Goal: Information Seeking & Learning: Compare options

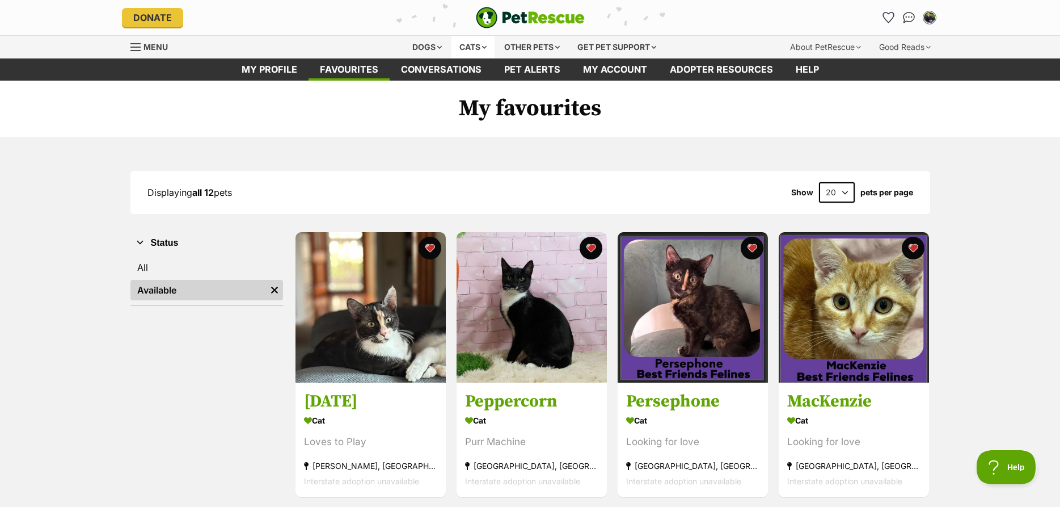
click at [470, 51] on div "Cats" at bounding box center [473, 47] width 43 height 23
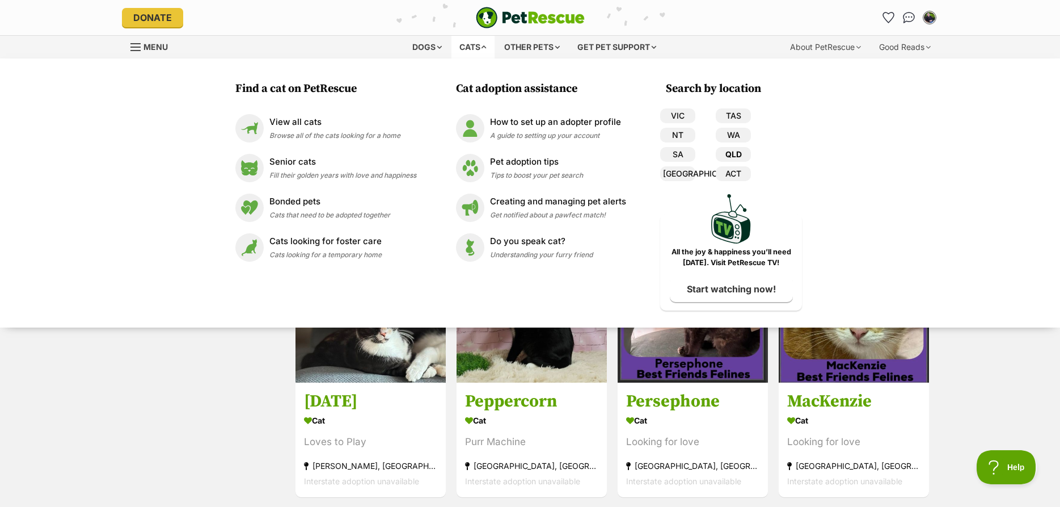
click at [731, 155] on link "QLD" at bounding box center [733, 154] width 35 height 15
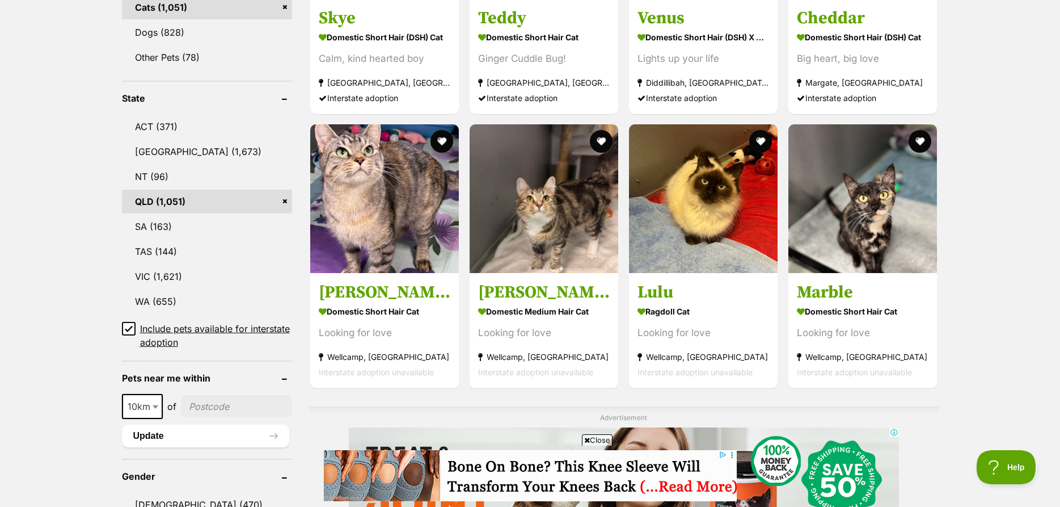
click at [130, 328] on icon at bounding box center [129, 328] width 8 height 8
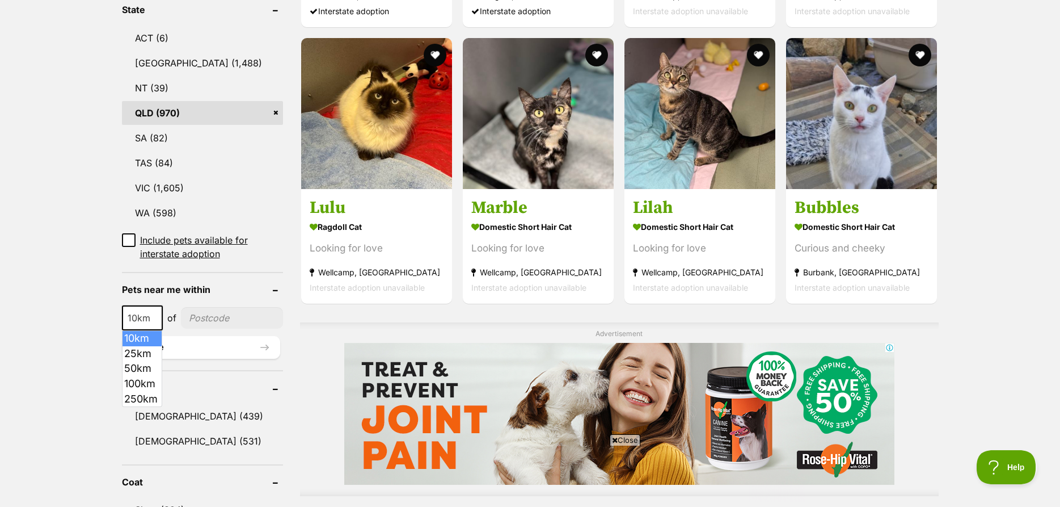
click at [139, 318] on span "10km" at bounding box center [142, 318] width 39 height 16
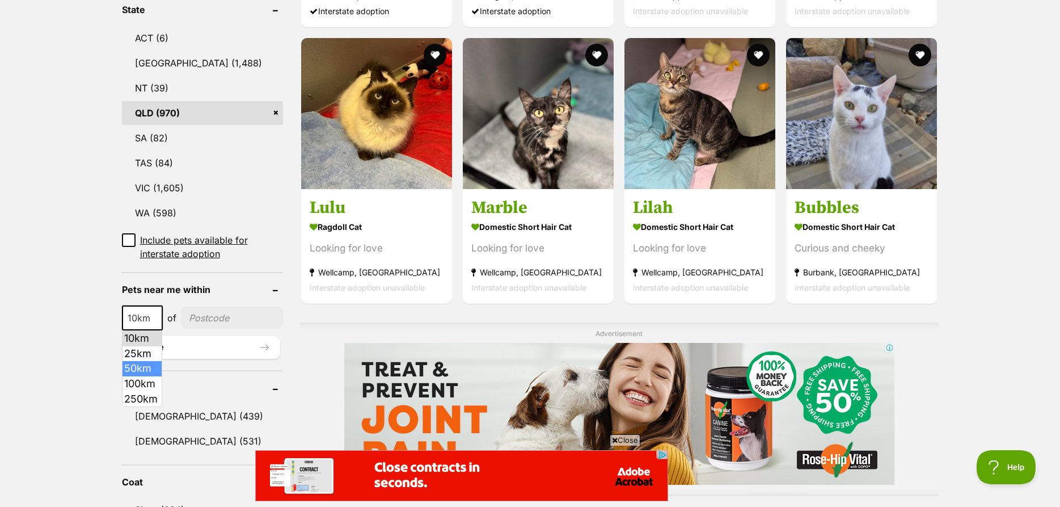
select select "50"
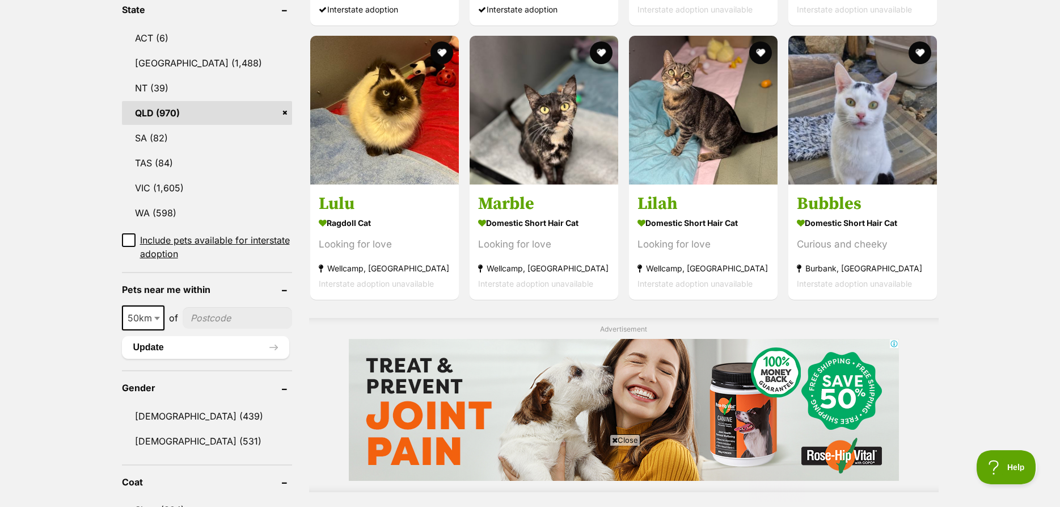
click at [203, 318] on input"] "postcode" at bounding box center [237, 318] width 109 height 22
click at [215, 323] on input"] "postcode" at bounding box center [237, 318] width 109 height 22
type input"] "4154"
click at [199, 349] on button "Update" at bounding box center [205, 347] width 167 height 23
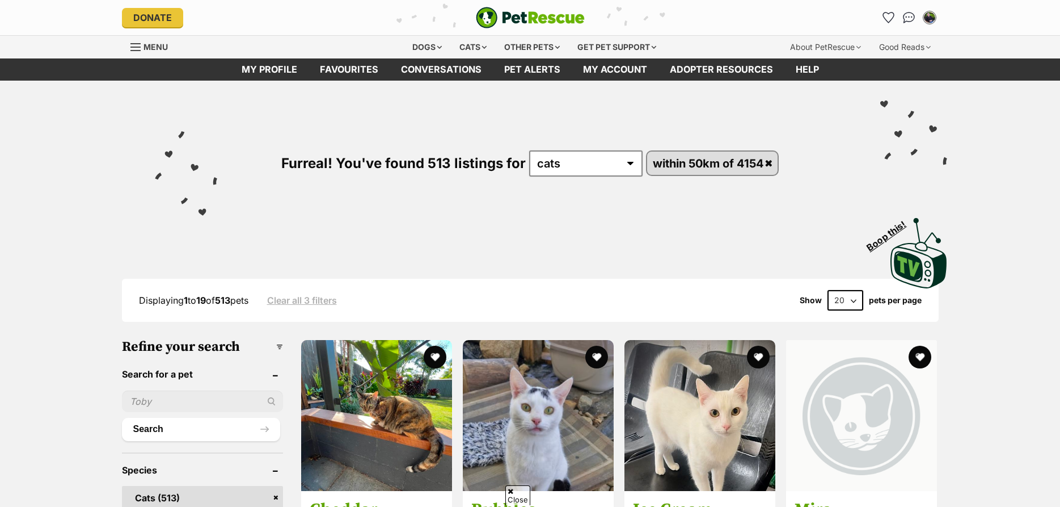
scroll to position [521, 0]
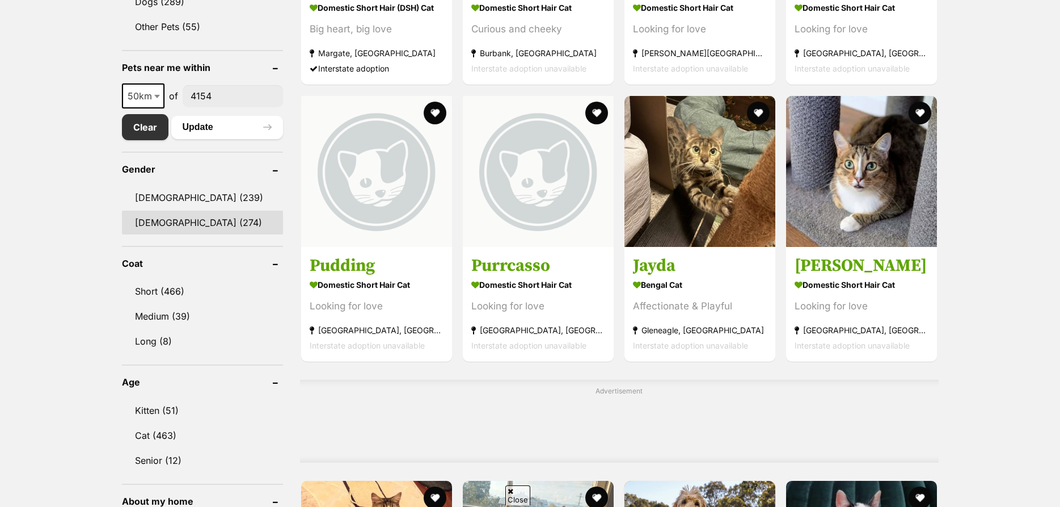
click at [178, 225] on link "Female (274)" at bounding box center [203, 222] width 162 height 24
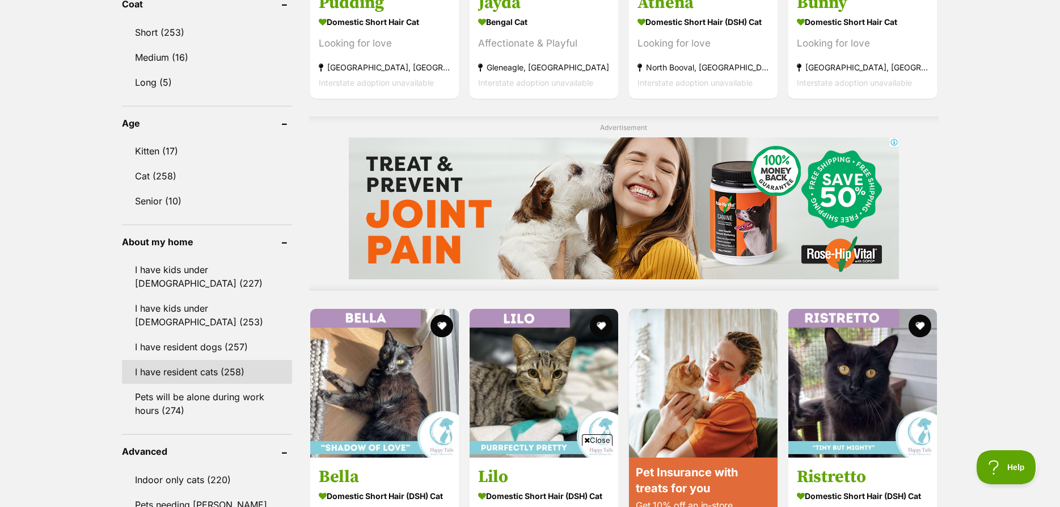
click at [218, 360] on link "I have resident cats (258)" at bounding box center [207, 372] width 170 height 24
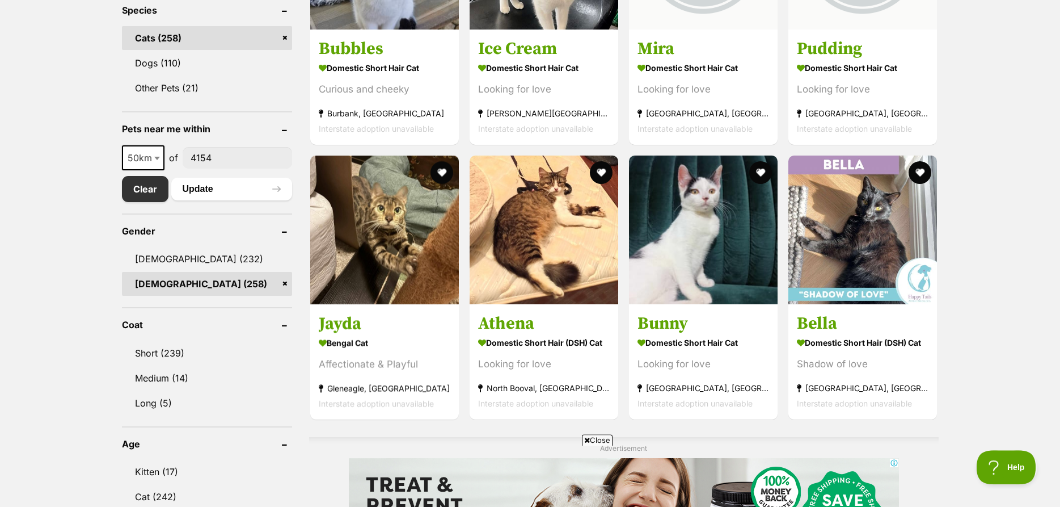
scroll to position [521, 0]
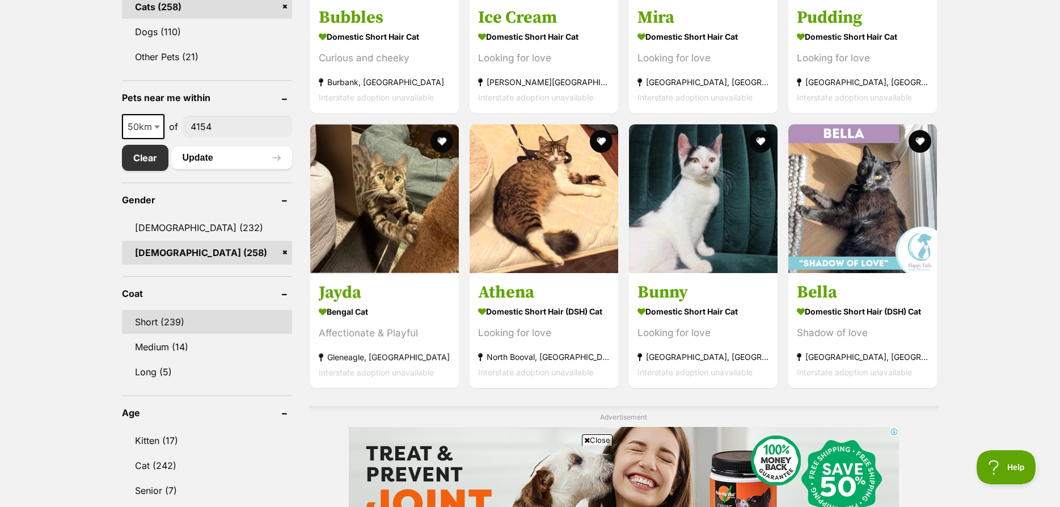
click at [171, 317] on link "Short (239)" at bounding box center [207, 322] width 170 height 24
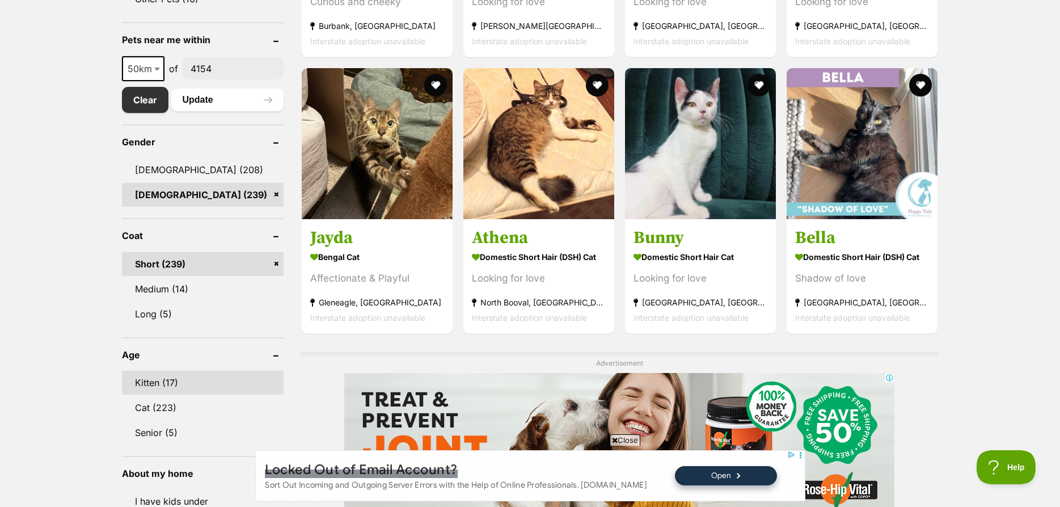
click at [159, 378] on link "Kitten (17)" at bounding box center [203, 382] width 162 height 24
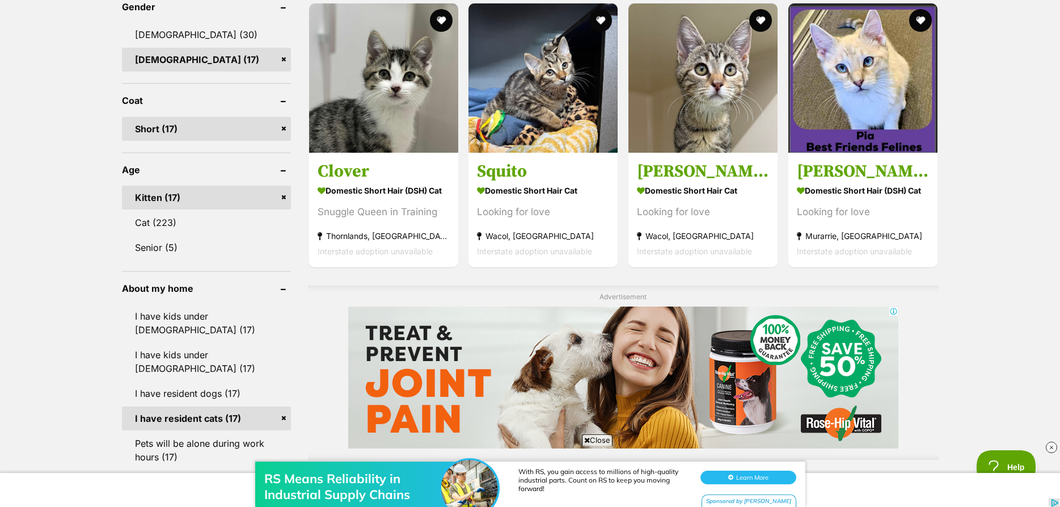
scroll to position [694, 0]
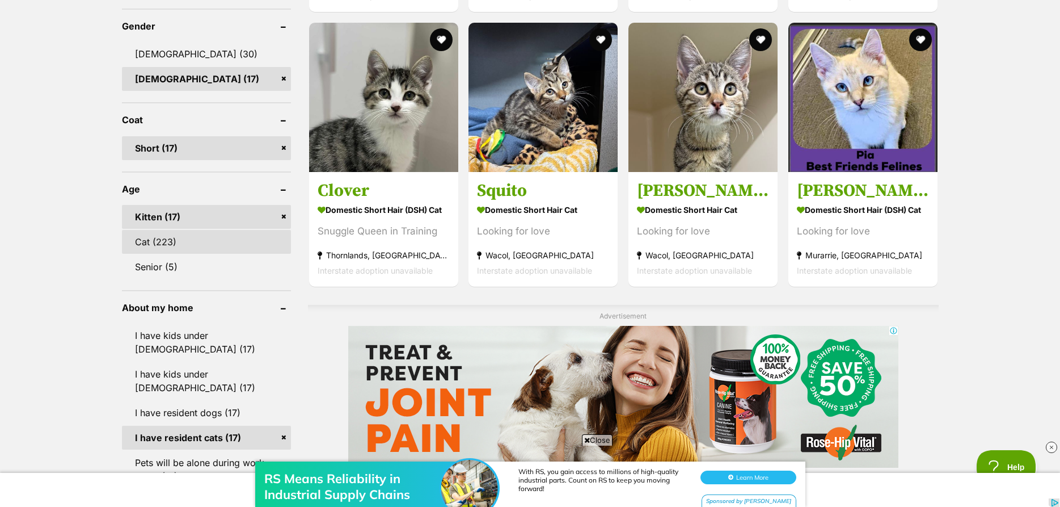
click at [225, 233] on link "Cat (223)" at bounding box center [206, 242] width 169 height 24
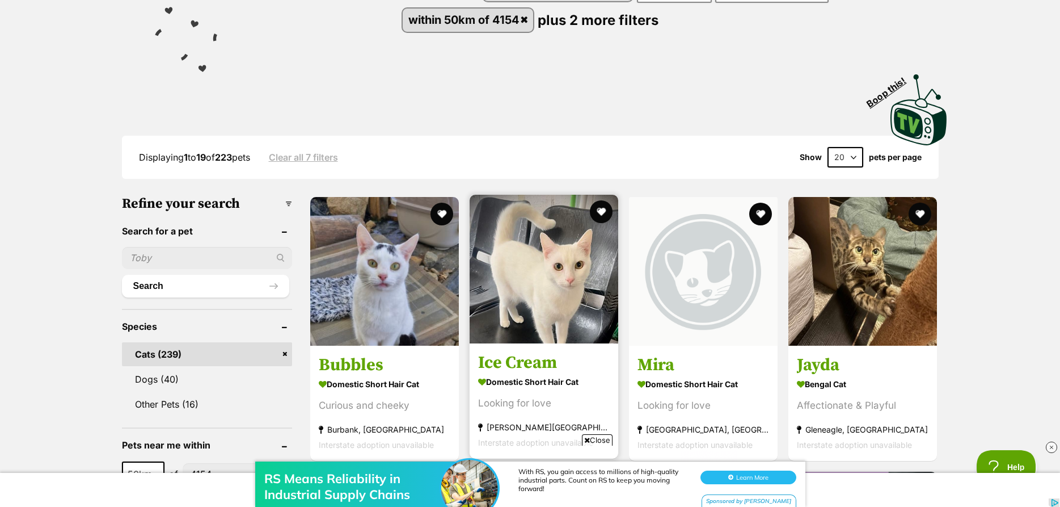
click at [533, 277] on img at bounding box center [544, 269] width 149 height 149
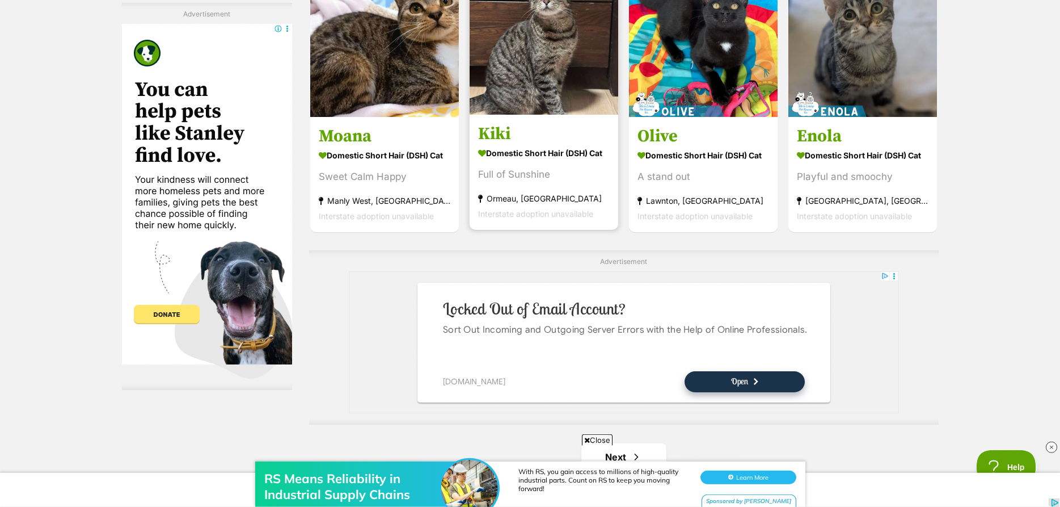
scroll to position [1852, 0]
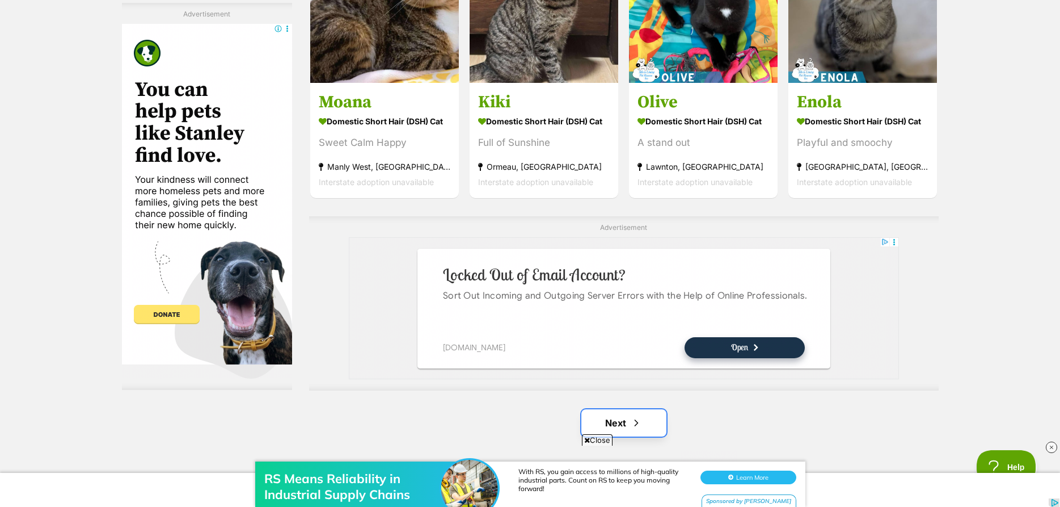
click at [648, 425] on link "Next" at bounding box center [623, 422] width 85 height 27
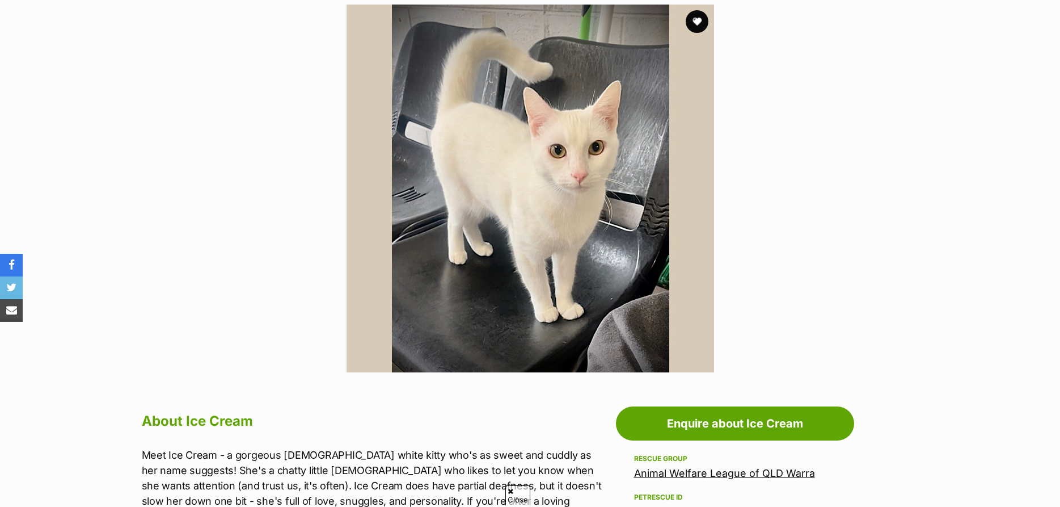
scroll to position [405, 0]
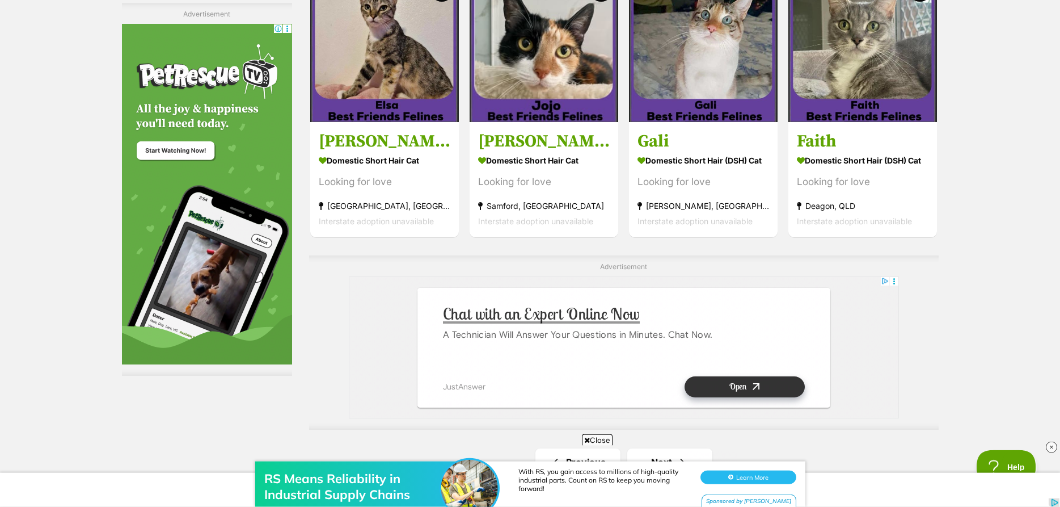
scroll to position [1852, 0]
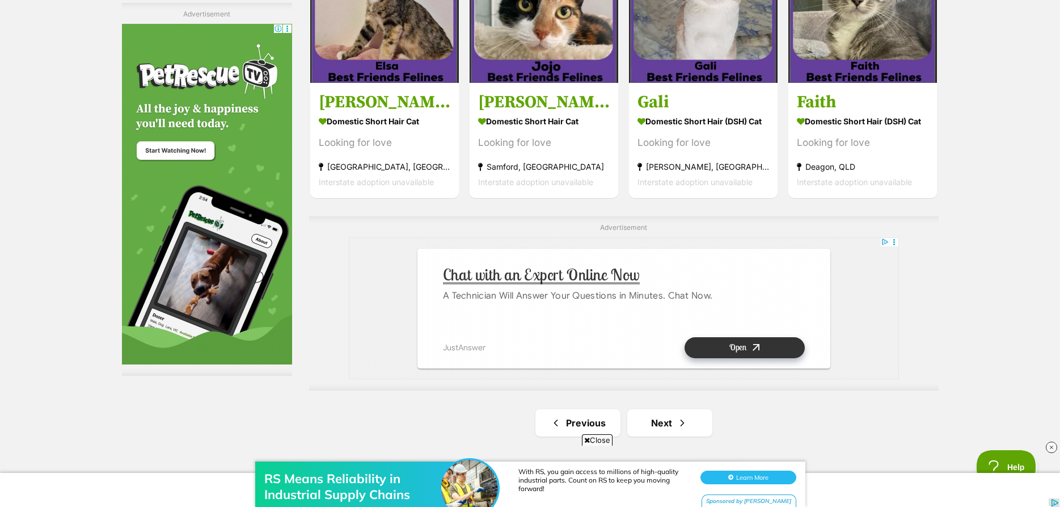
click at [715, 421] on ul "Previous Next" at bounding box center [624, 422] width 630 height 27
click at [706, 420] on link "Next" at bounding box center [669, 422] width 85 height 27
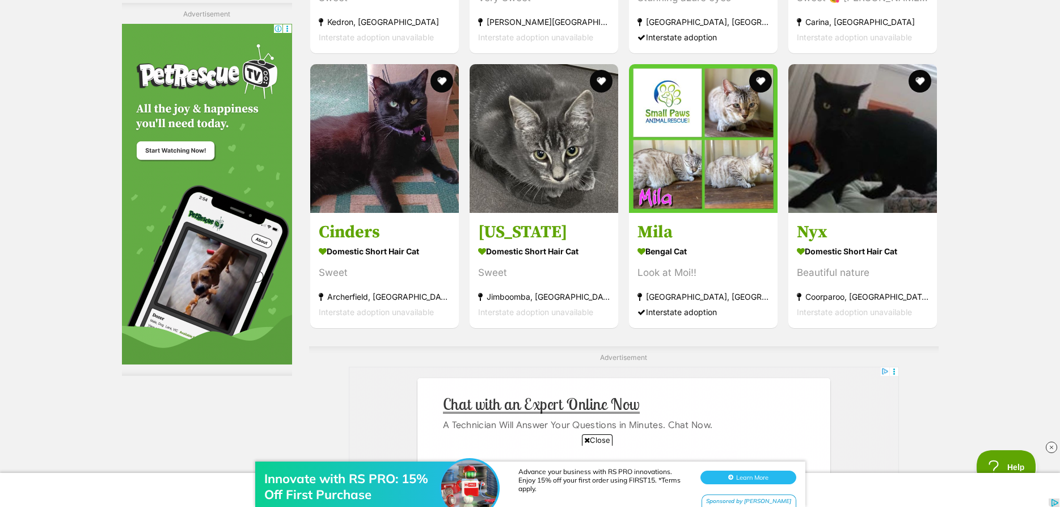
scroll to position [1967, 0]
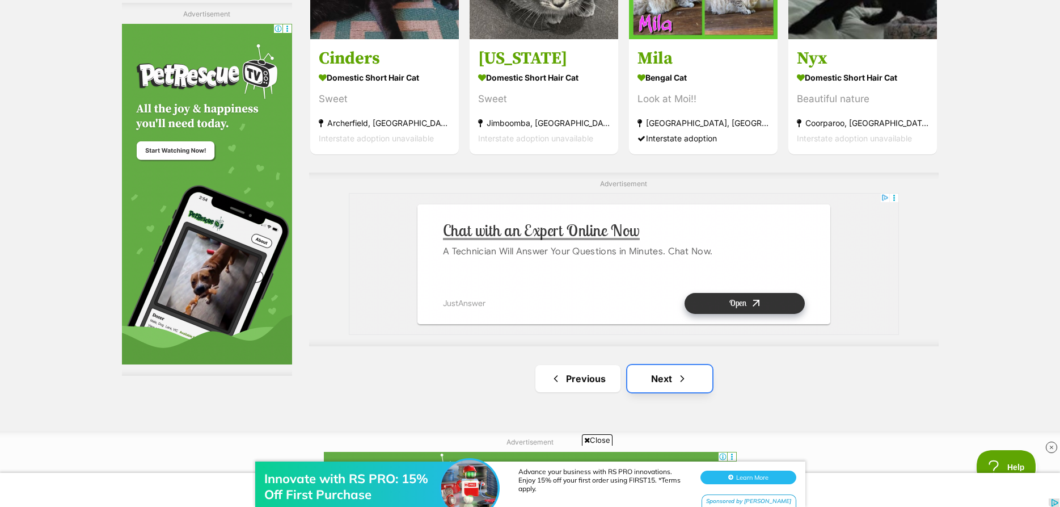
click at [706, 379] on link "Next" at bounding box center [669, 378] width 85 height 27
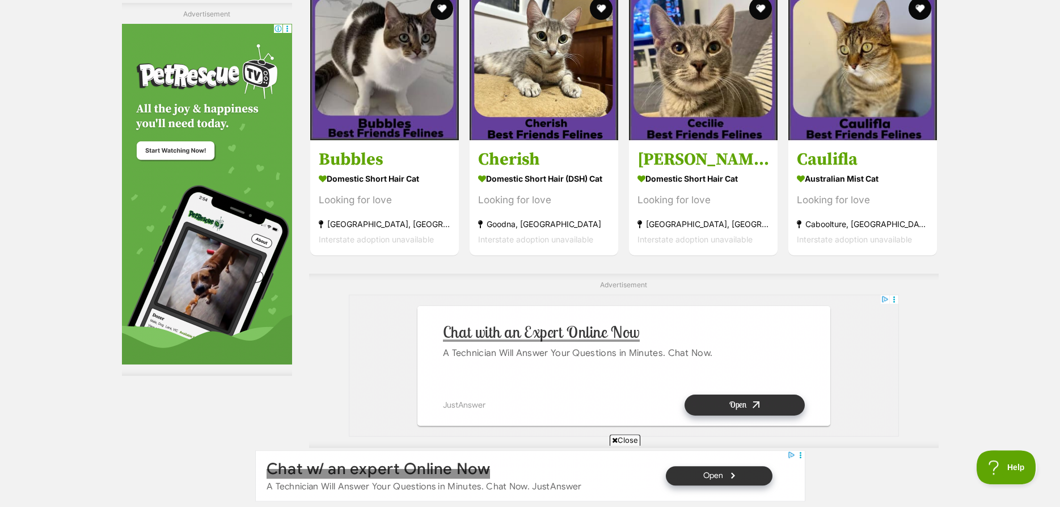
scroll to position [1852, 0]
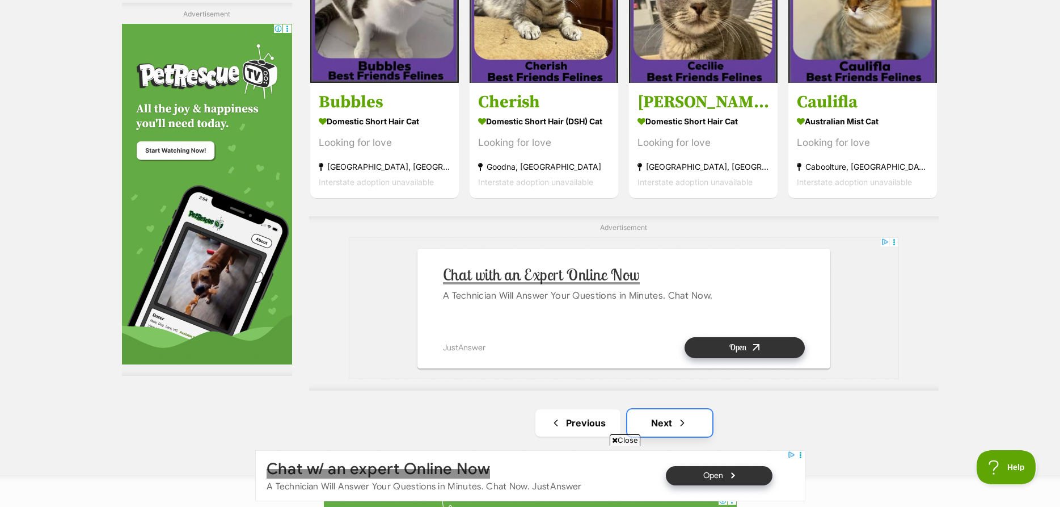
click at [688, 413] on link "Next" at bounding box center [669, 422] width 85 height 27
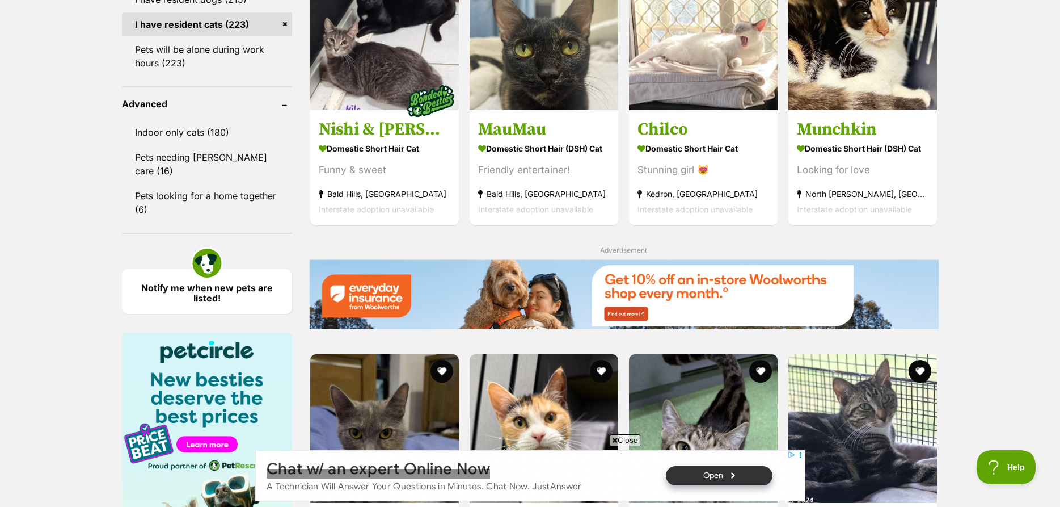
scroll to position [1331, 0]
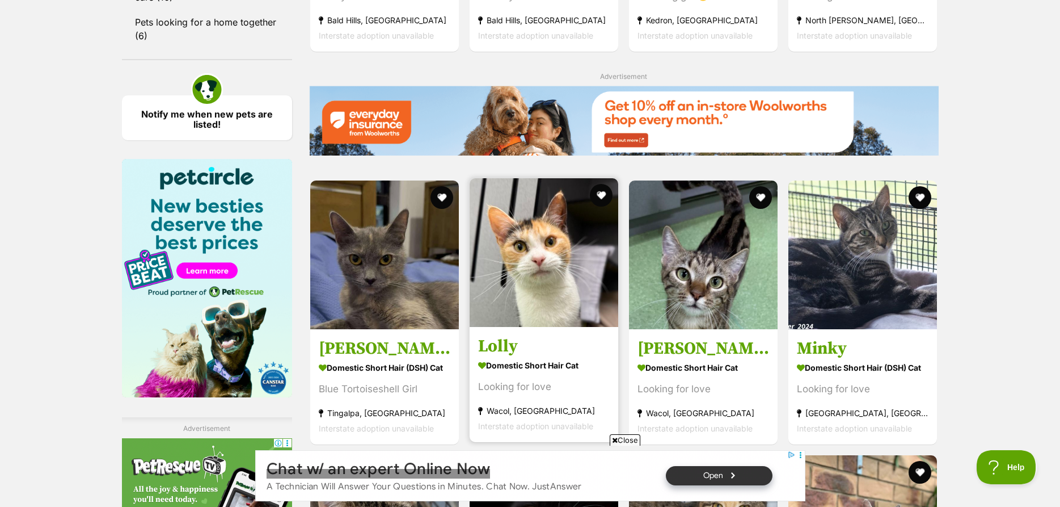
click at [547, 290] on img at bounding box center [544, 252] width 149 height 149
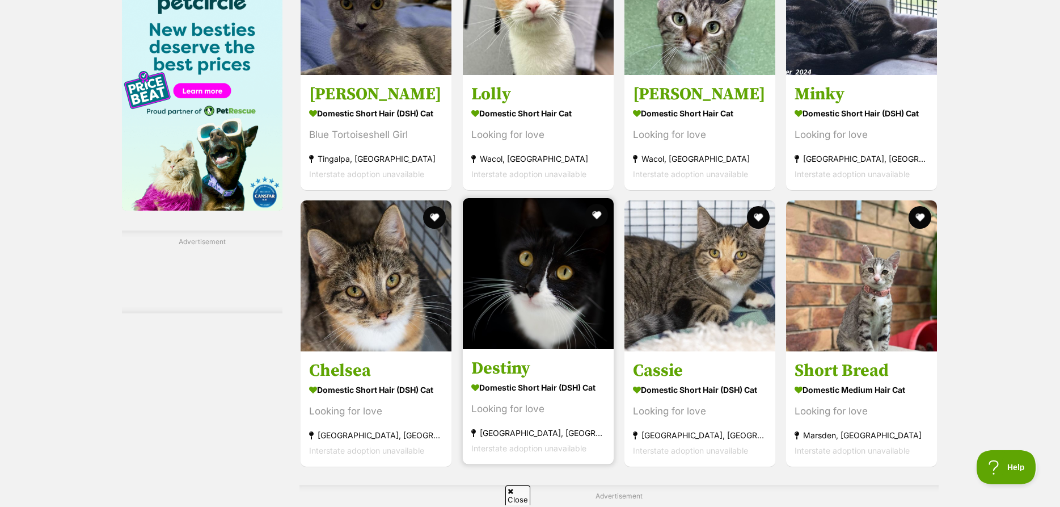
click at [529, 327] on img at bounding box center [538, 273] width 151 height 151
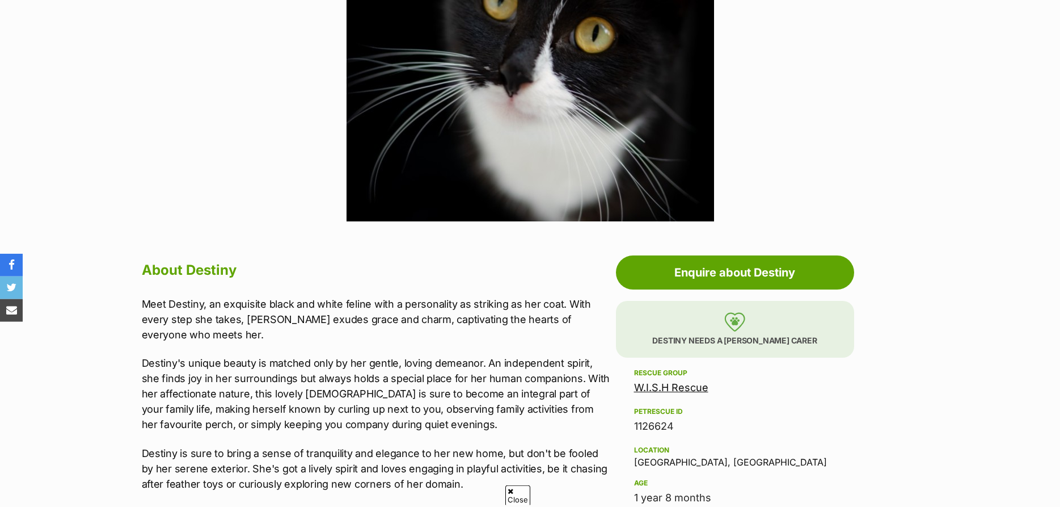
scroll to position [405, 0]
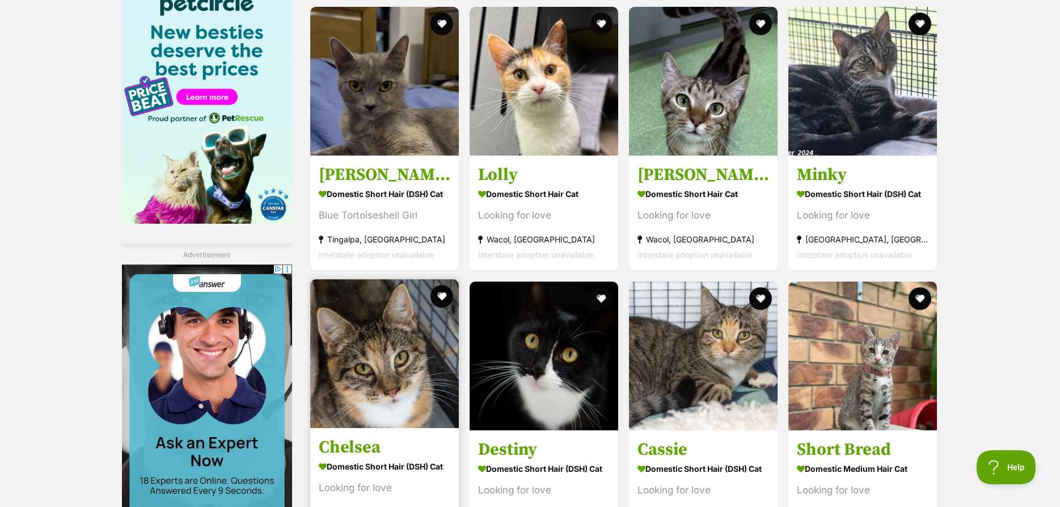
click at [395, 321] on img at bounding box center [384, 353] width 149 height 149
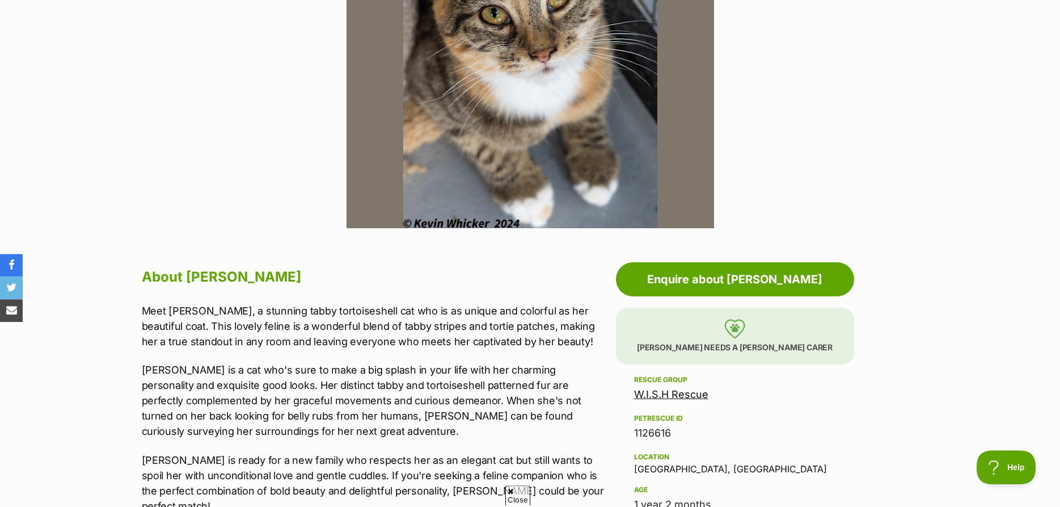
scroll to position [405, 0]
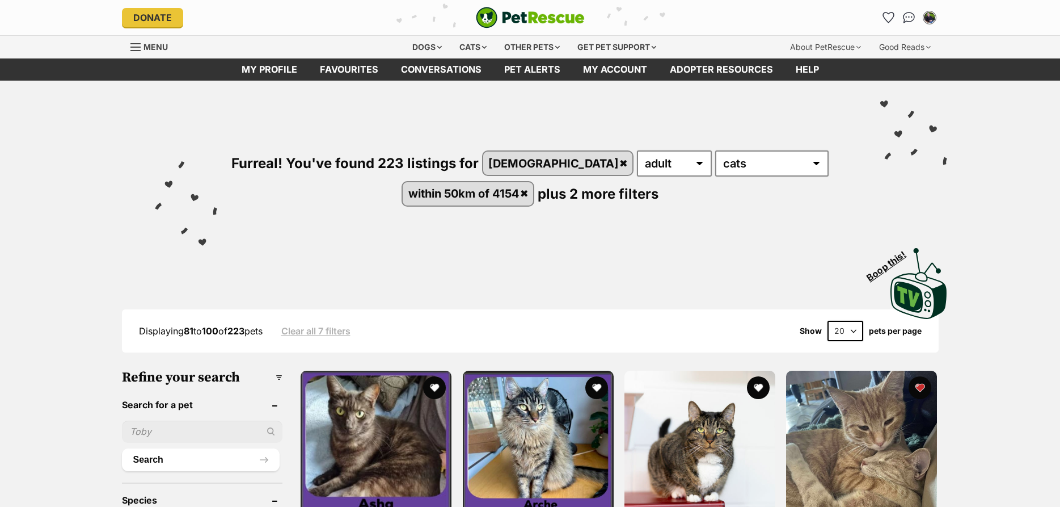
scroll to position [1504, 0]
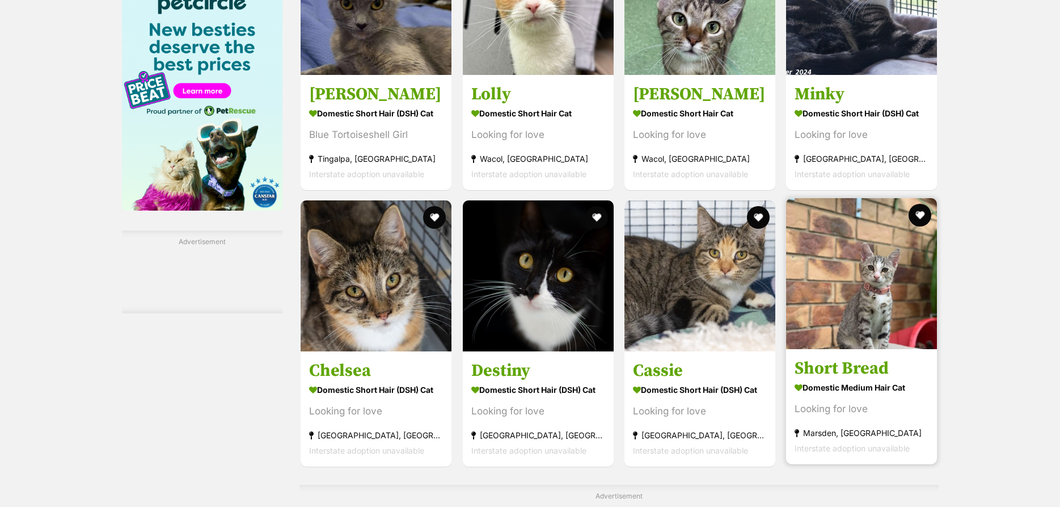
click at [867, 325] on img at bounding box center [861, 273] width 151 height 151
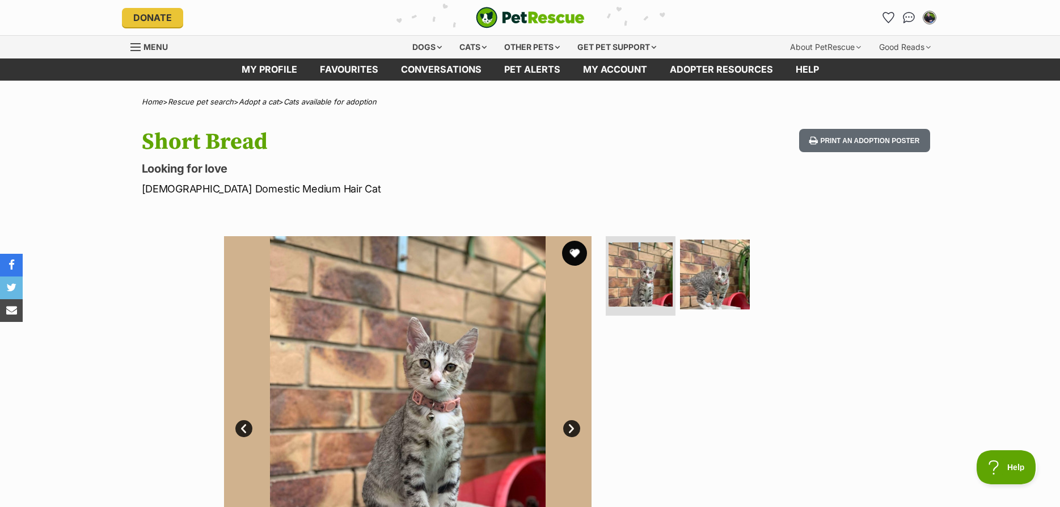
click at [577, 250] on button "favourite" at bounding box center [574, 253] width 25 height 25
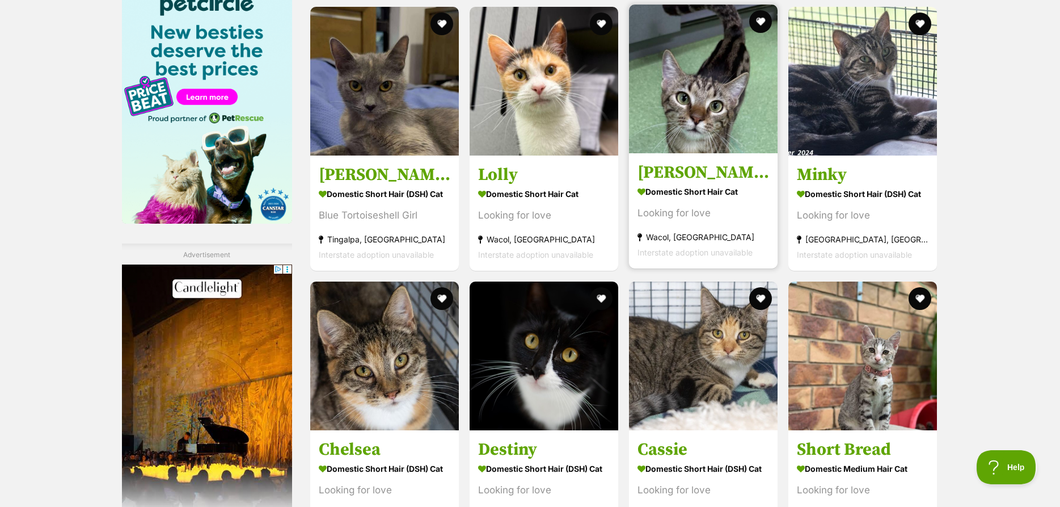
click at [693, 126] on img at bounding box center [703, 79] width 149 height 149
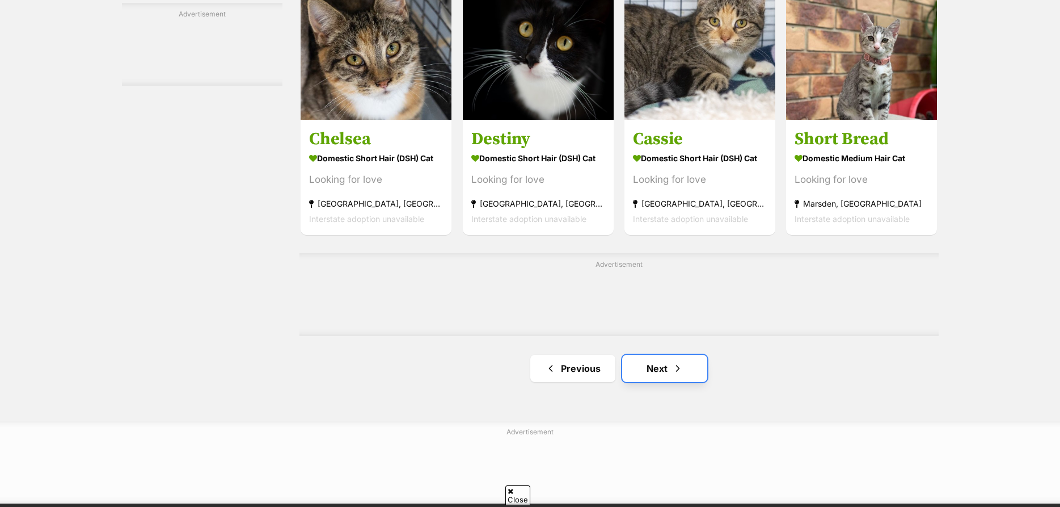
click at [685, 372] on link "Next" at bounding box center [664, 368] width 85 height 27
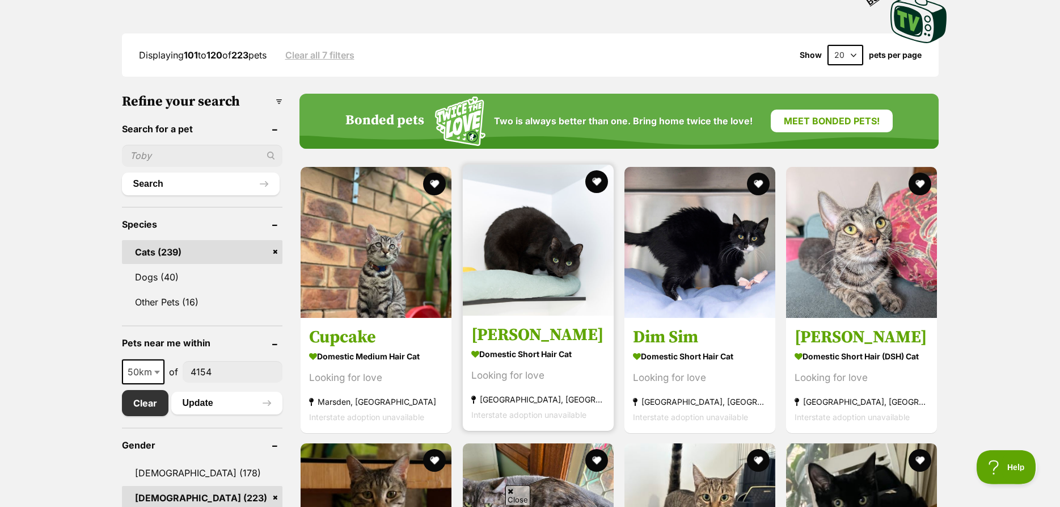
scroll to position [289, 0]
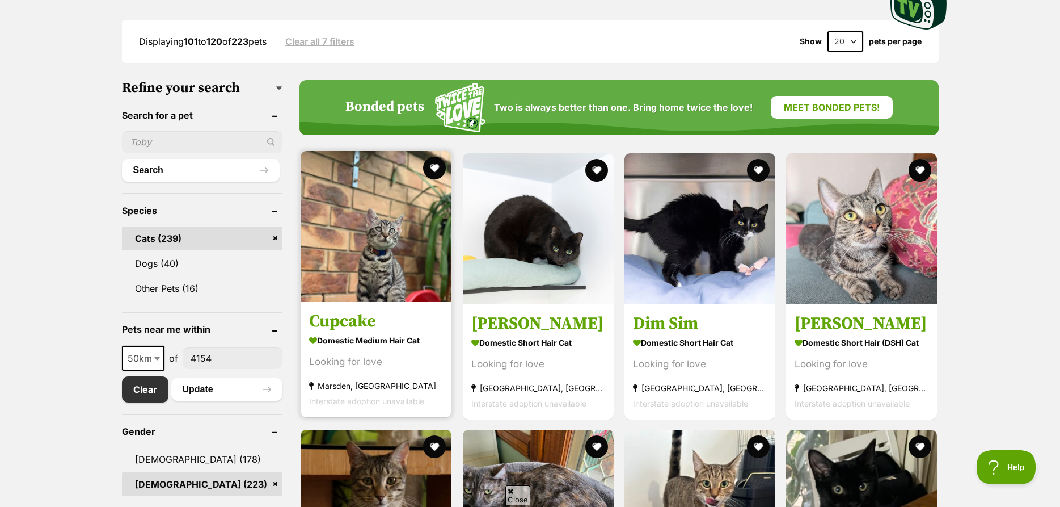
click at [402, 261] on img at bounding box center [376, 226] width 151 height 151
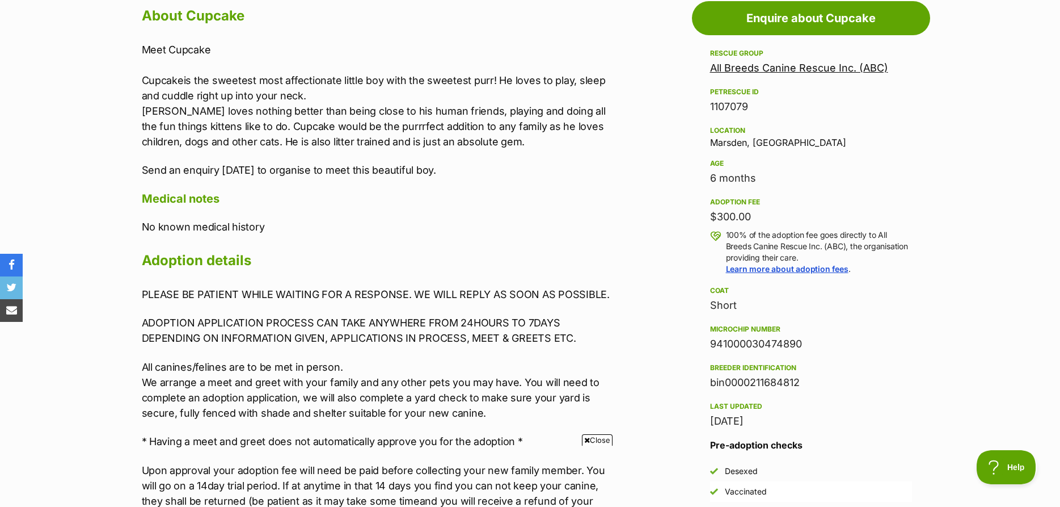
scroll to position [810, 0]
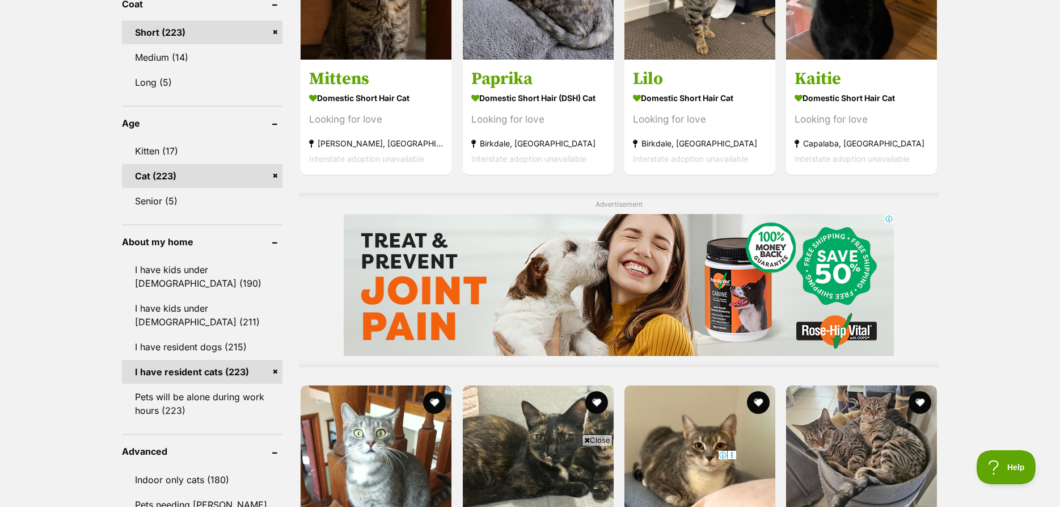
scroll to position [1041, 0]
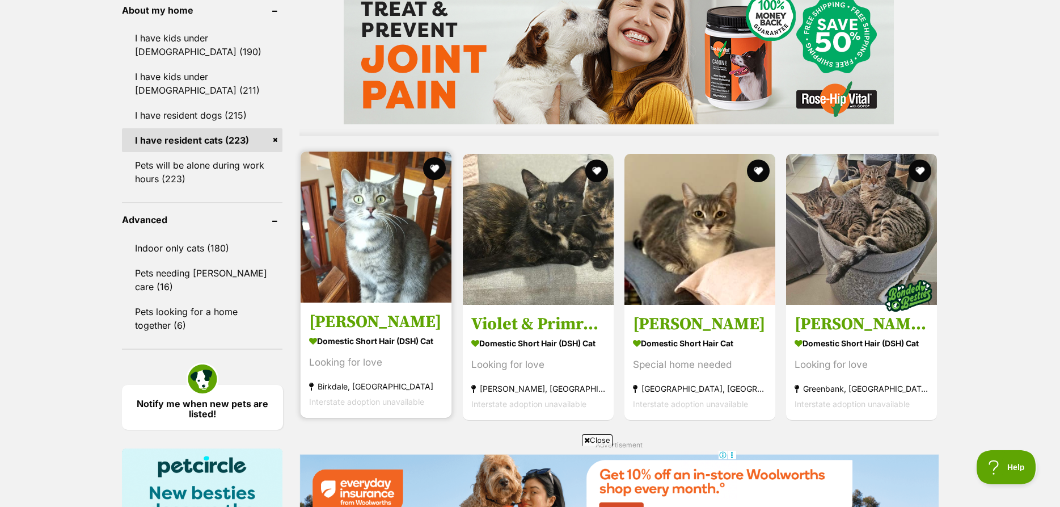
click at [390, 255] on img at bounding box center [376, 226] width 151 height 151
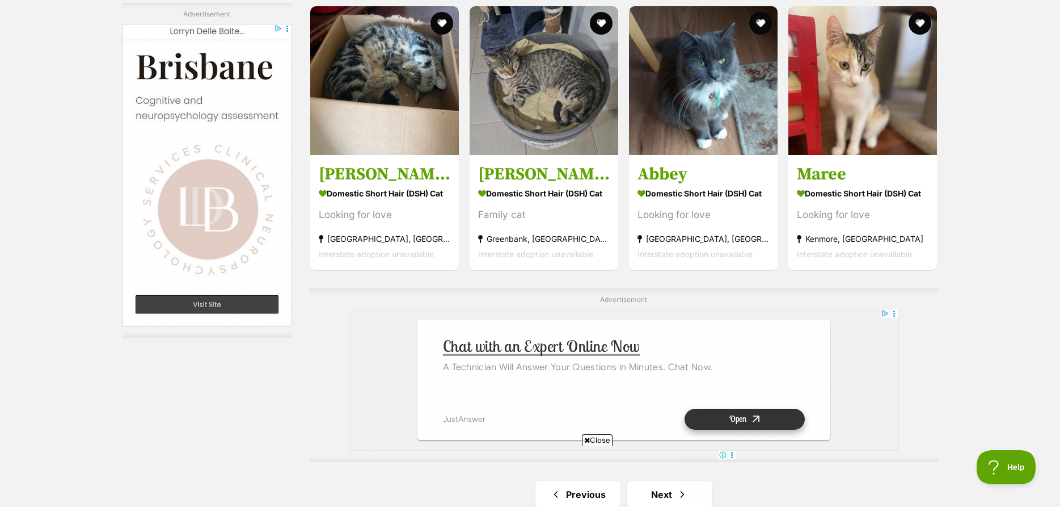
scroll to position [1967, 0]
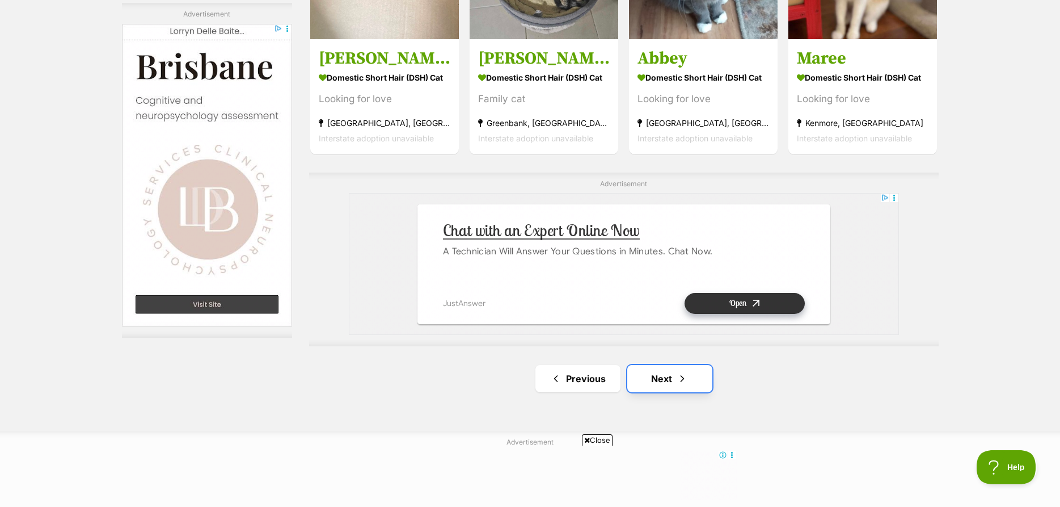
click at [685, 378] on span "Next page" at bounding box center [682, 379] width 11 height 14
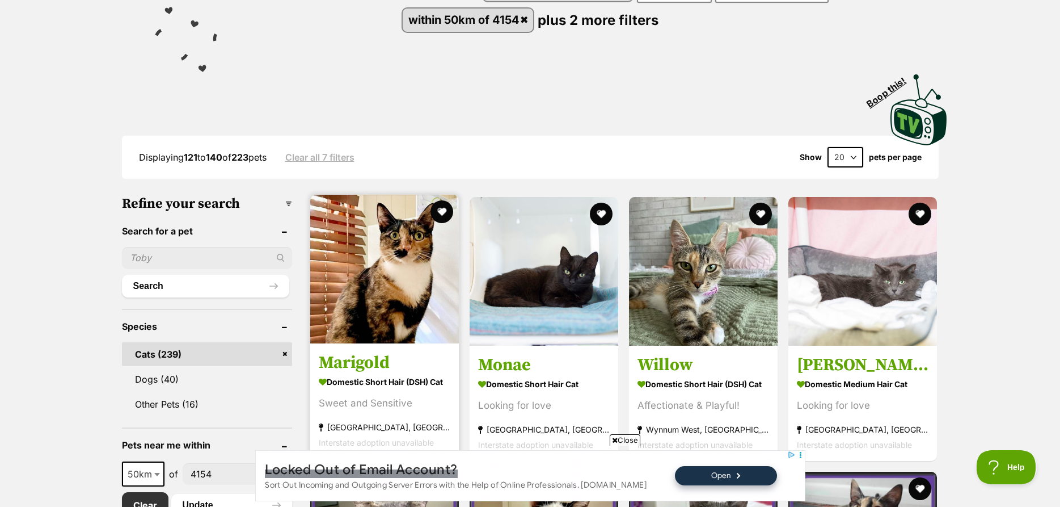
click at [411, 291] on img at bounding box center [384, 269] width 149 height 149
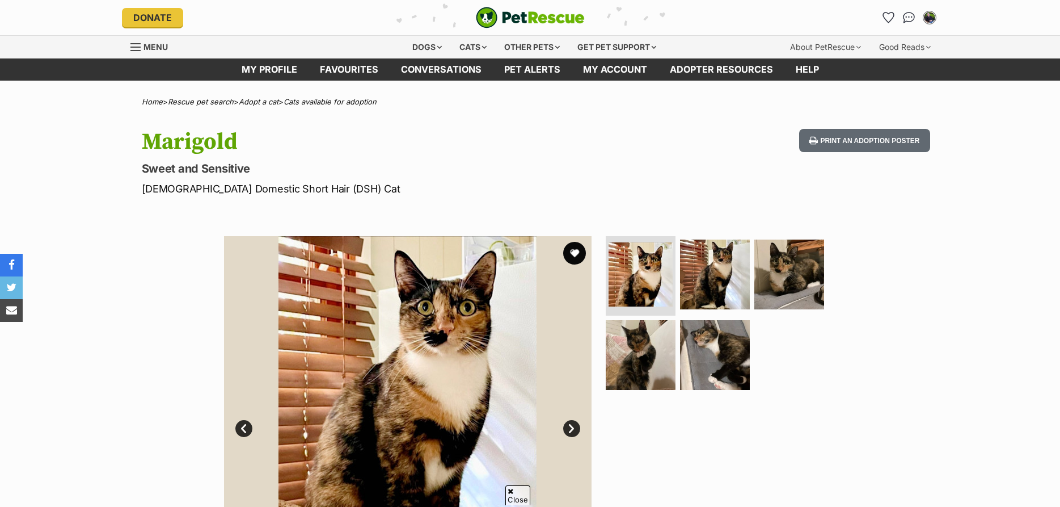
scroll to position [463, 0]
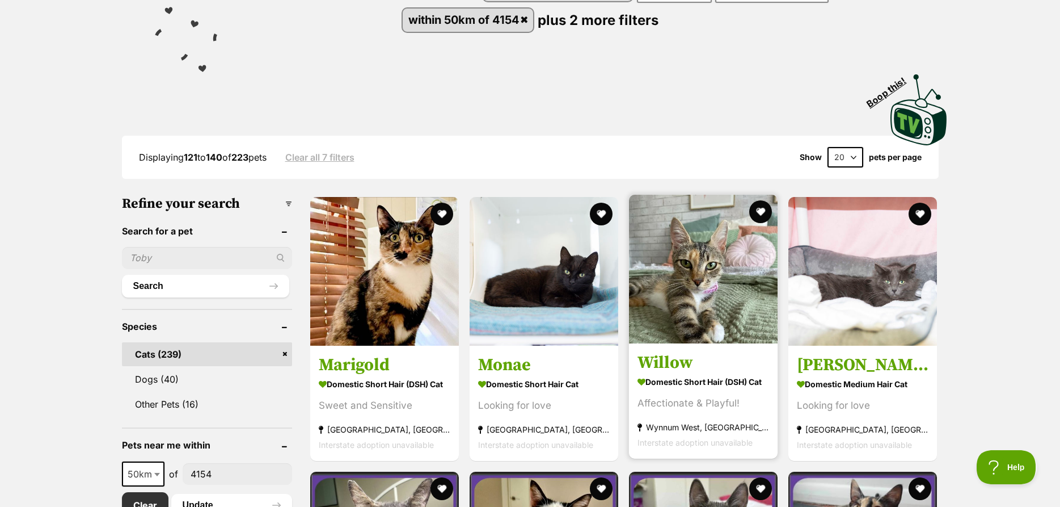
click at [678, 323] on img at bounding box center [703, 269] width 149 height 149
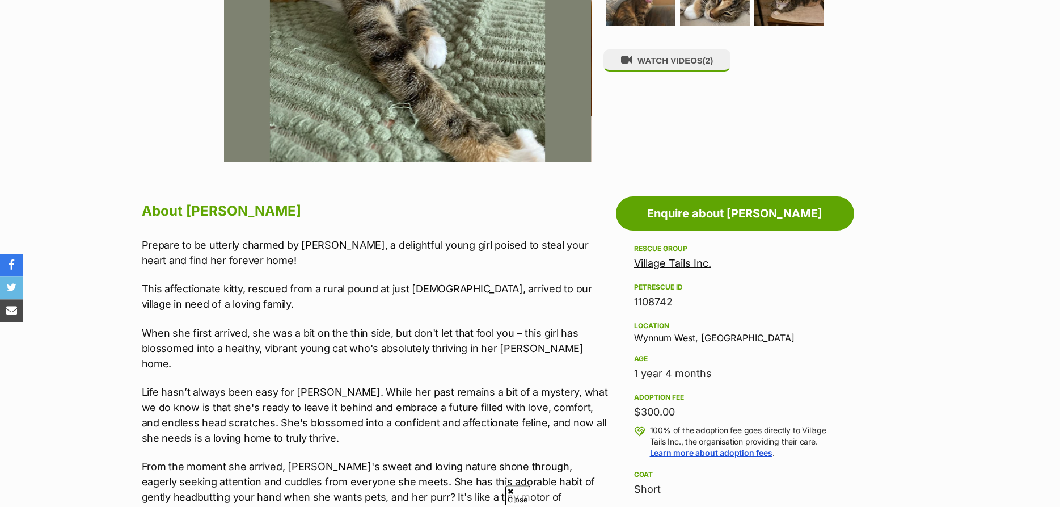
scroll to position [463, 0]
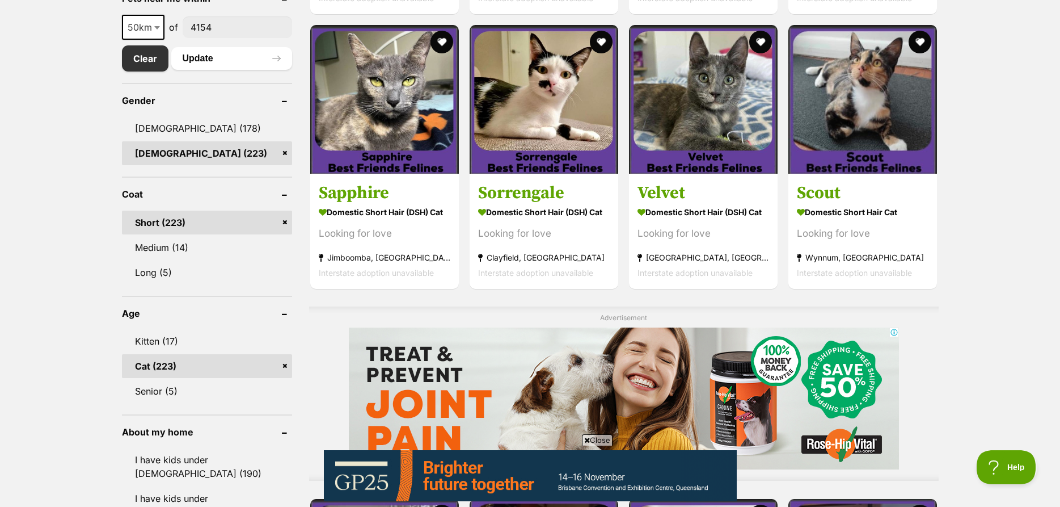
scroll to position [579, 0]
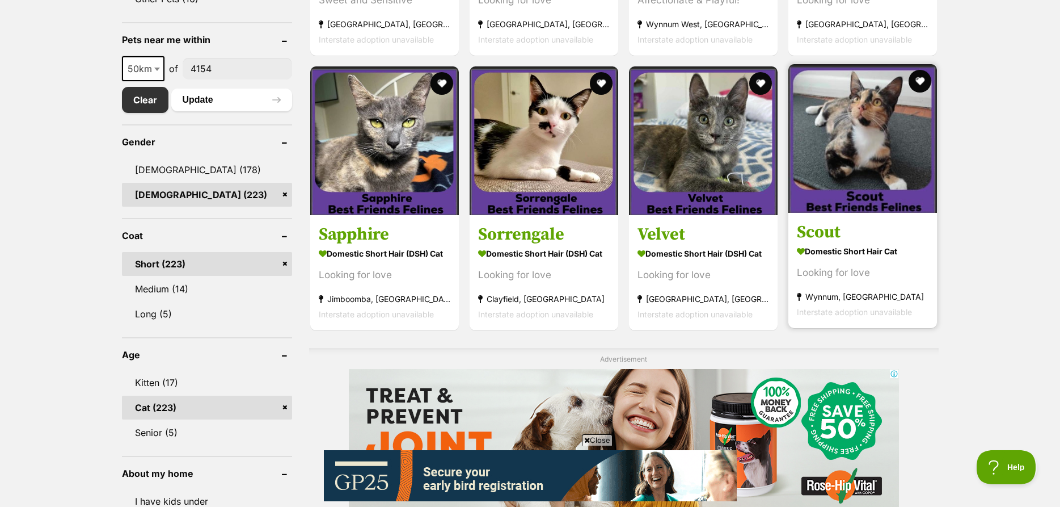
click at [855, 176] on img at bounding box center [862, 138] width 149 height 149
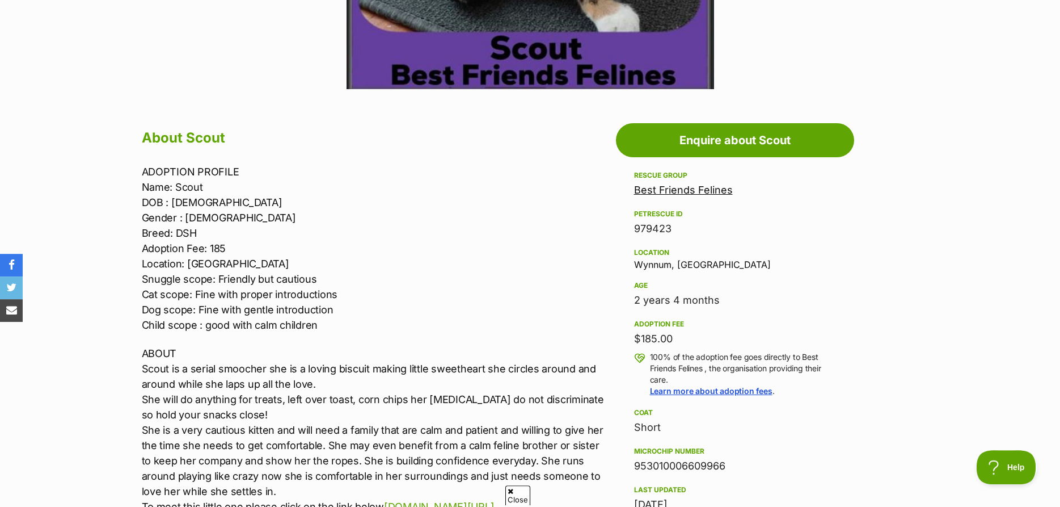
scroll to position [579, 0]
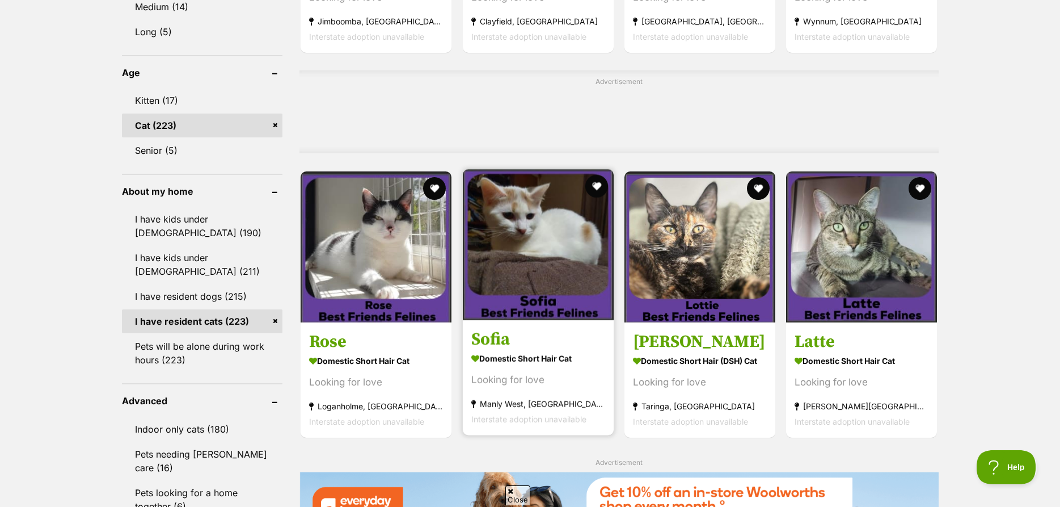
scroll to position [868, 0]
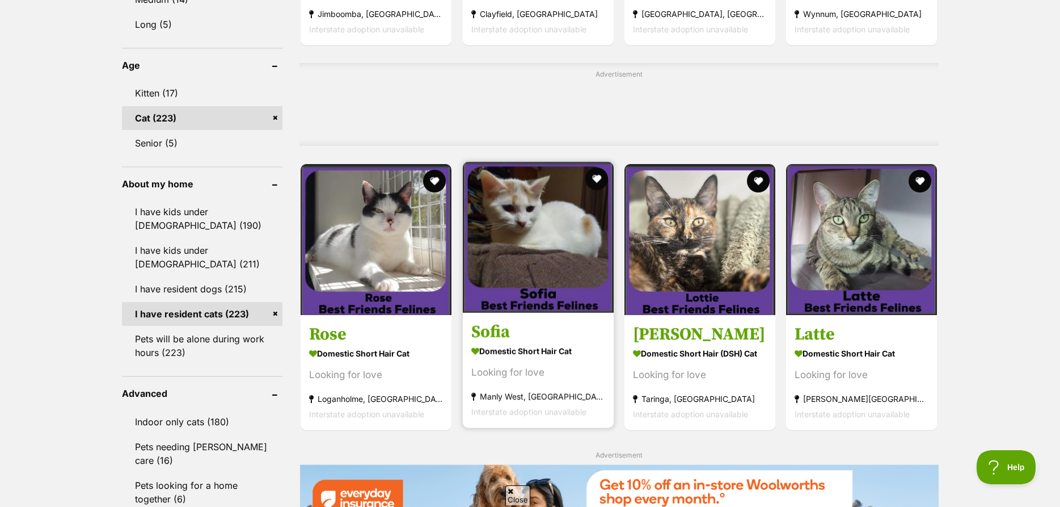
click at [566, 242] on img at bounding box center [538, 237] width 151 height 151
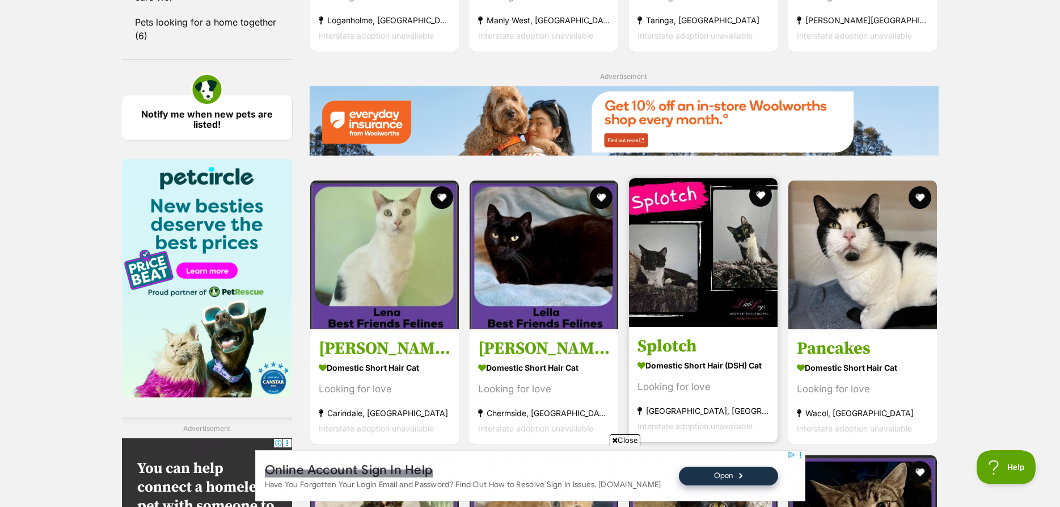
click at [710, 301] on img at bounding box center [703, 252] width 149 height 149
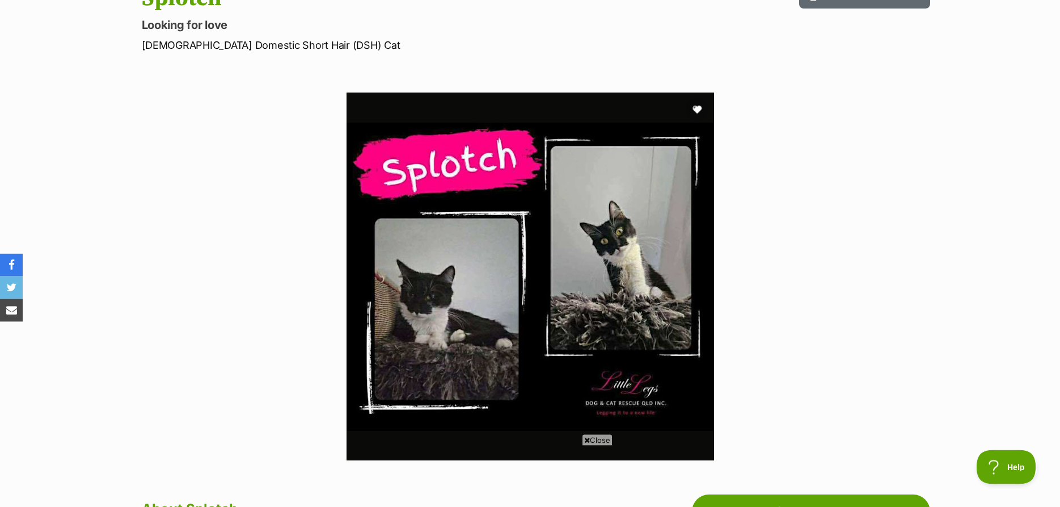
scroll to position [116, 0]
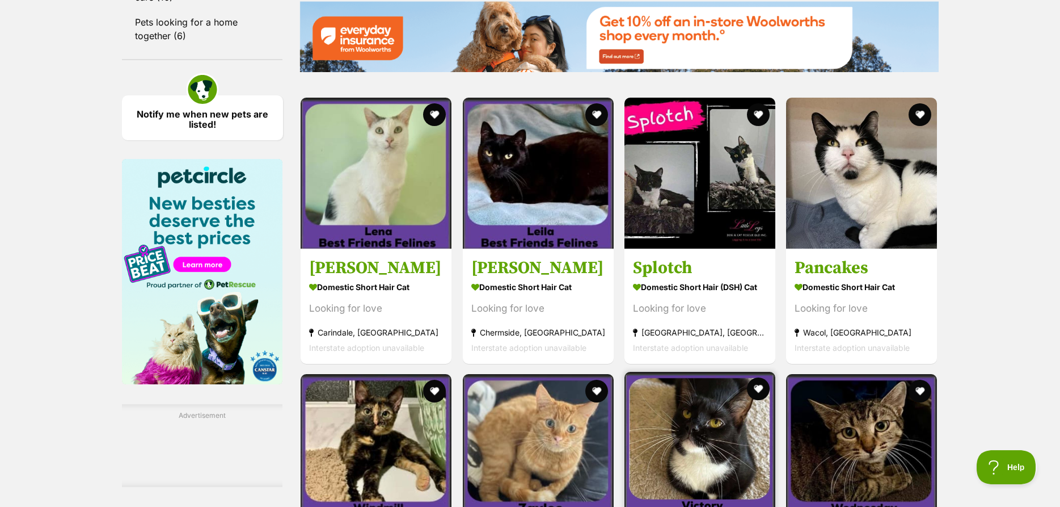
click at [718, 372] on img at bounding box center [700, 447] width 151 height 151
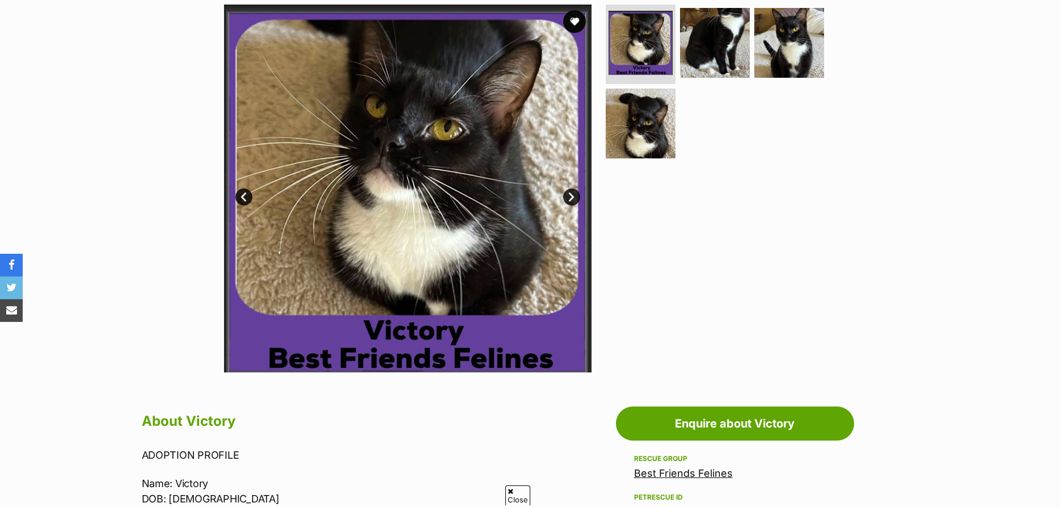
scroll to position [405, 0]
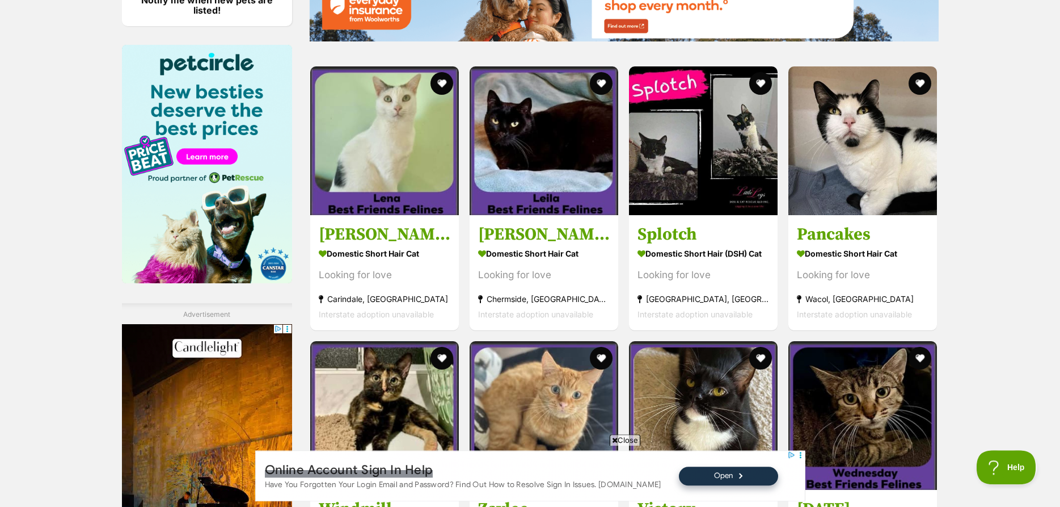
scroll to position [1447, 0]
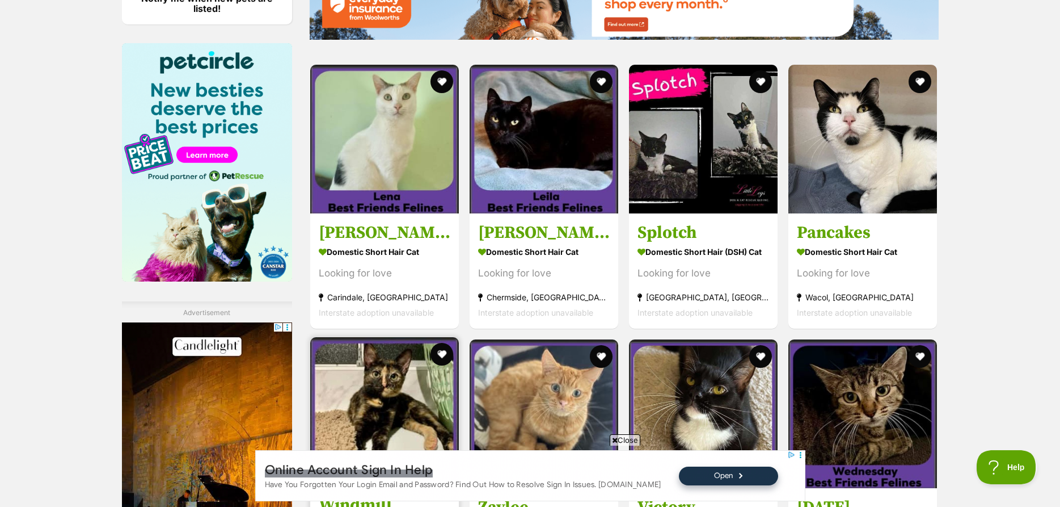
click at [387, 337] on img at bounding box center [384, 411] width 149 height 149
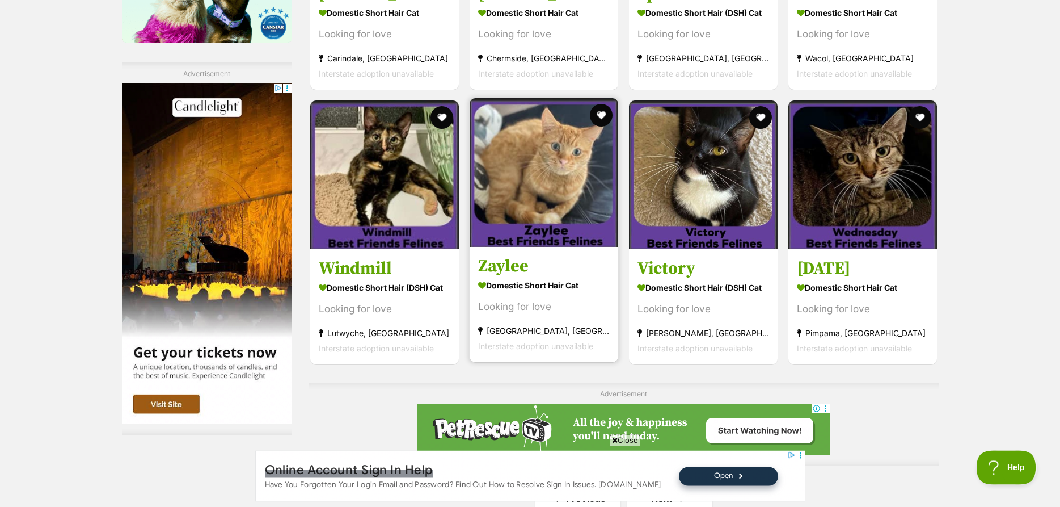
scroll to position [1736, 0]
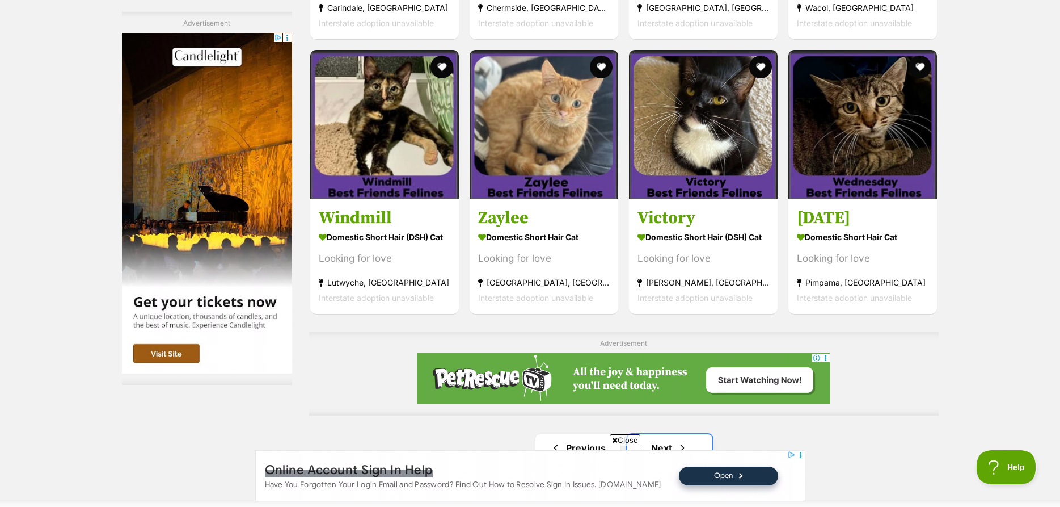
click at [676, 434] on link "Next" at bounding box center [669, 447] width 85 height 27
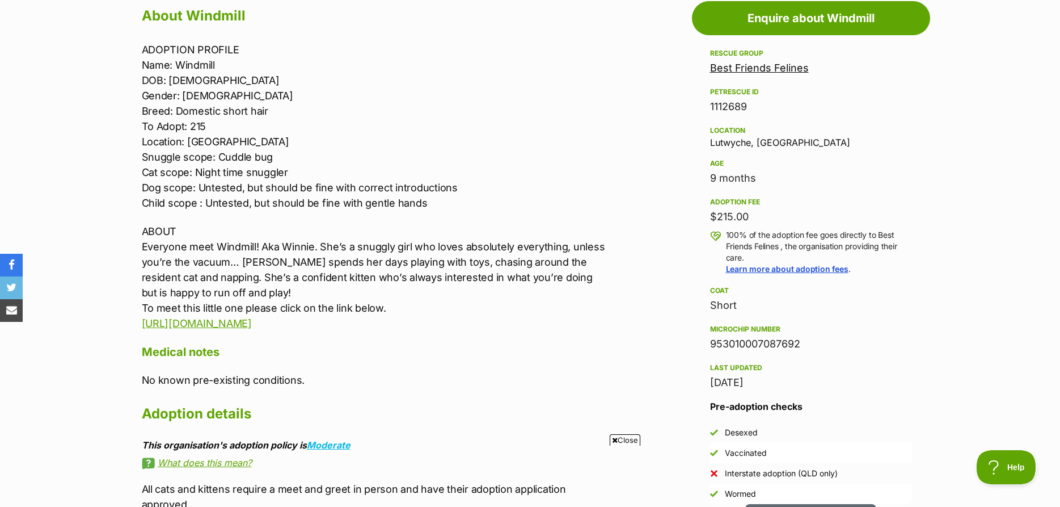
scroll to position [289, 0]
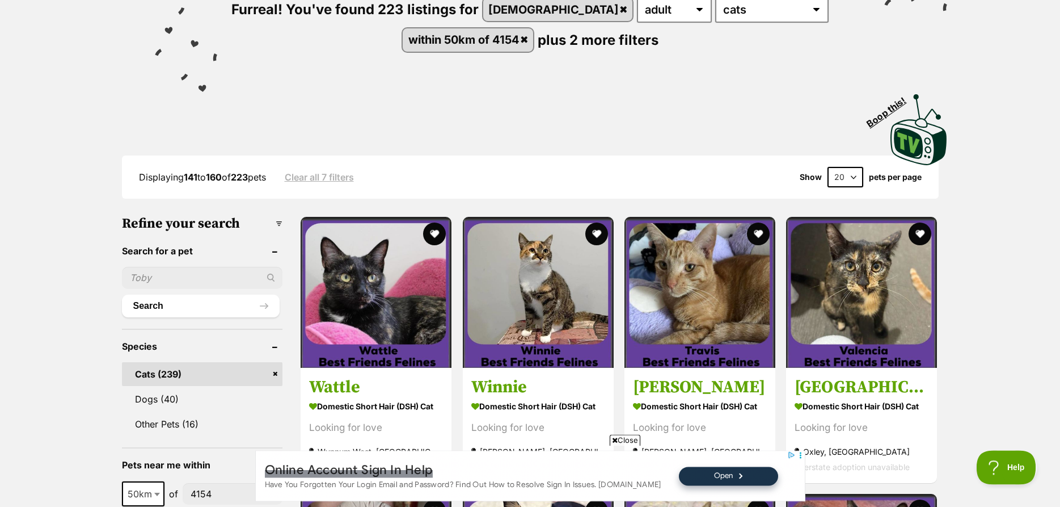
scroll to position [174, 0]
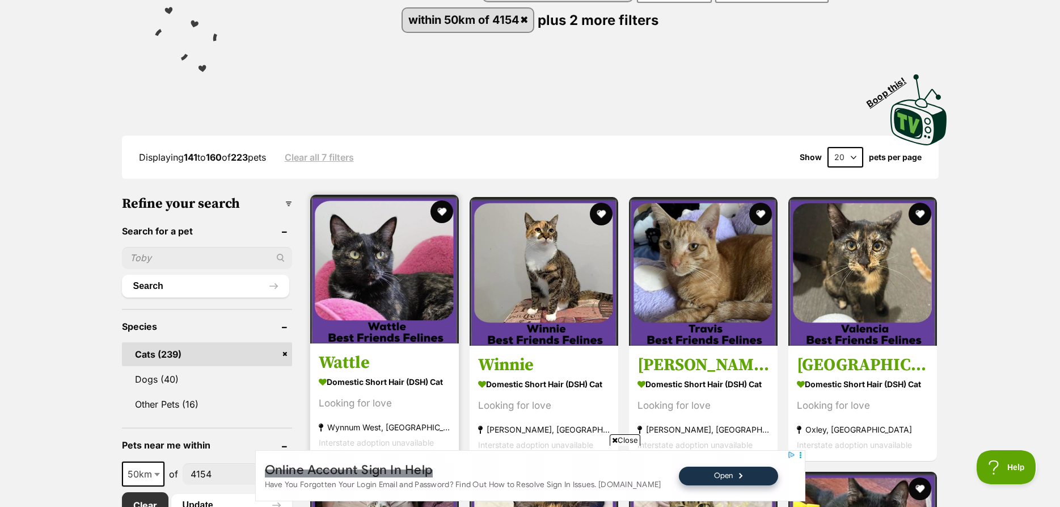
click at [344, 269] on img at bounding box center [384, 269] width 149 height 149
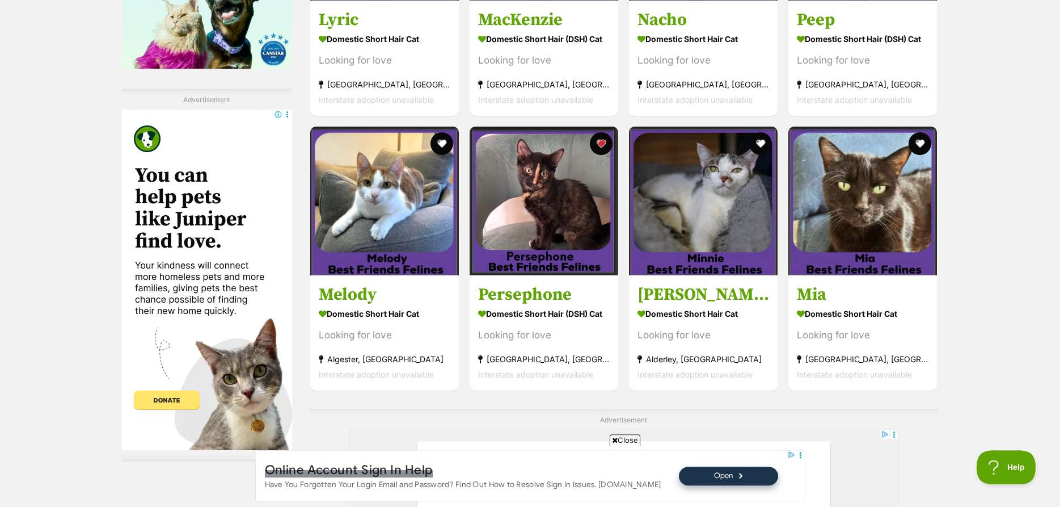
scroll to position [1736, 0]
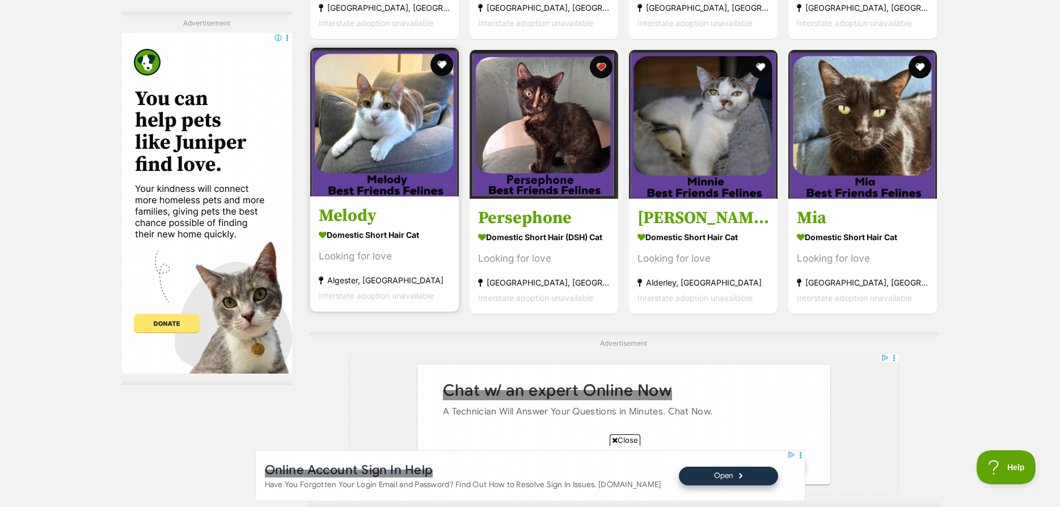
click at [391, 109] on img at bounding box center [384, 122] width 149 height 149
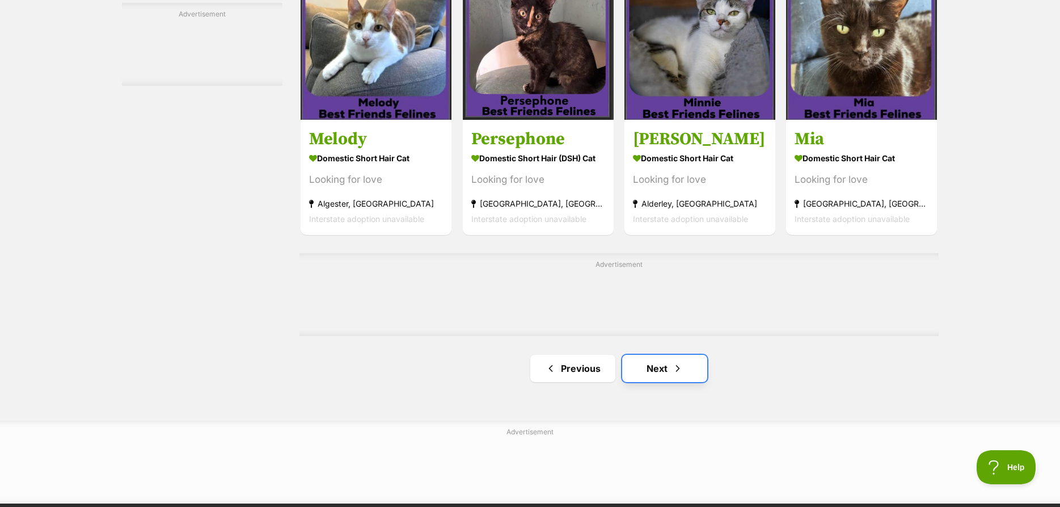
click at [677, 369] on span "Next page" at bounding box center [677, 368] width 11 height 14
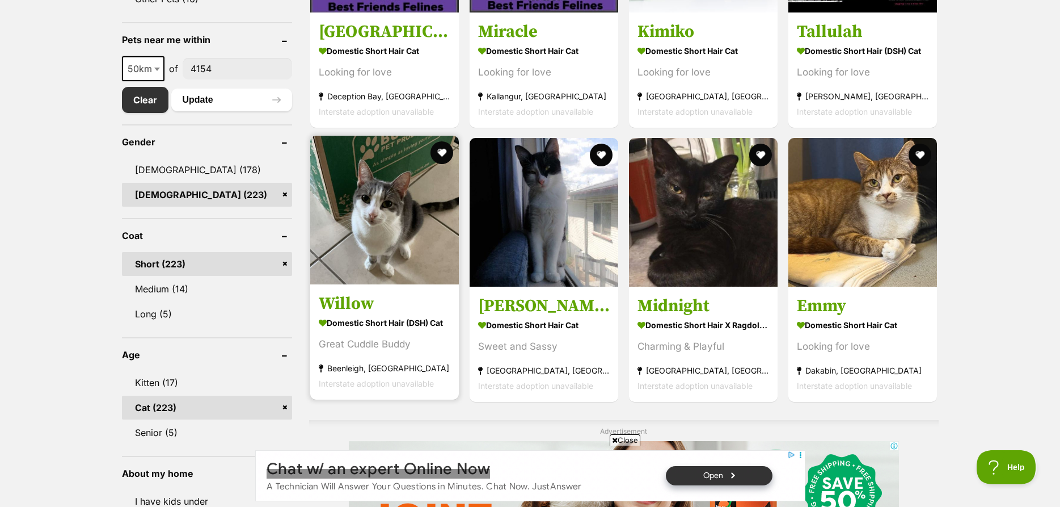
click at [408, 203] on img at bounding box center [384, 210] width 149 height 149
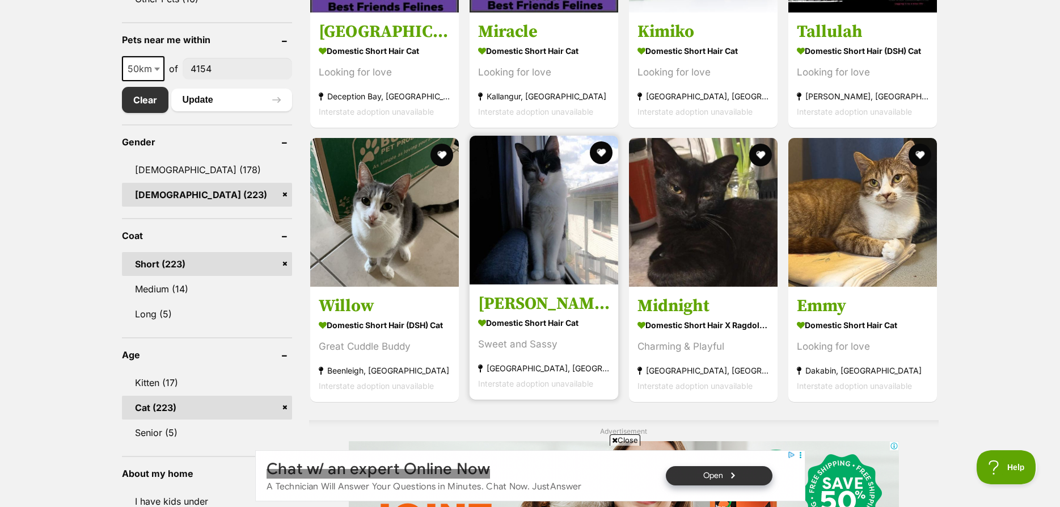
click at [513, 228] on img at bounding box center [544, 210] width 149 height 149
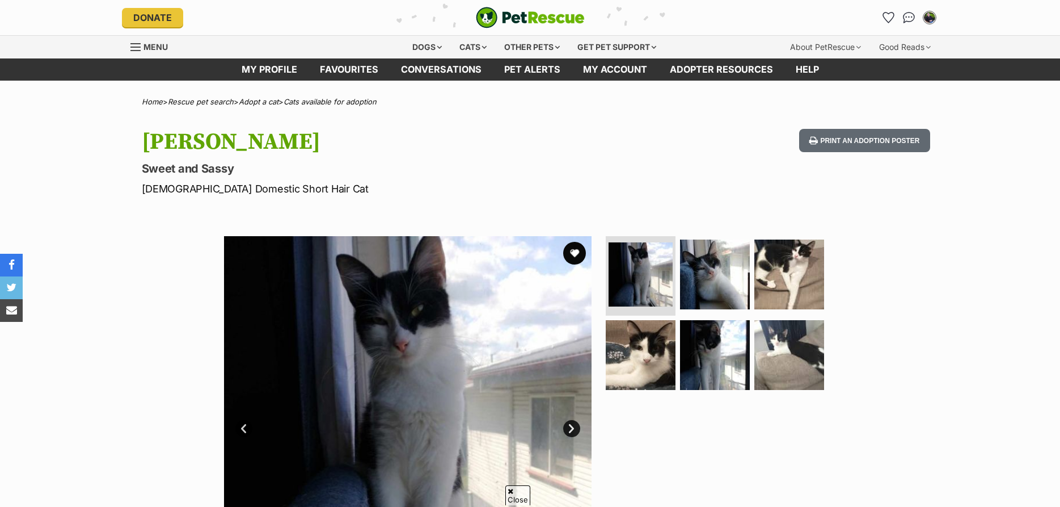
scroll to position [463, 0]
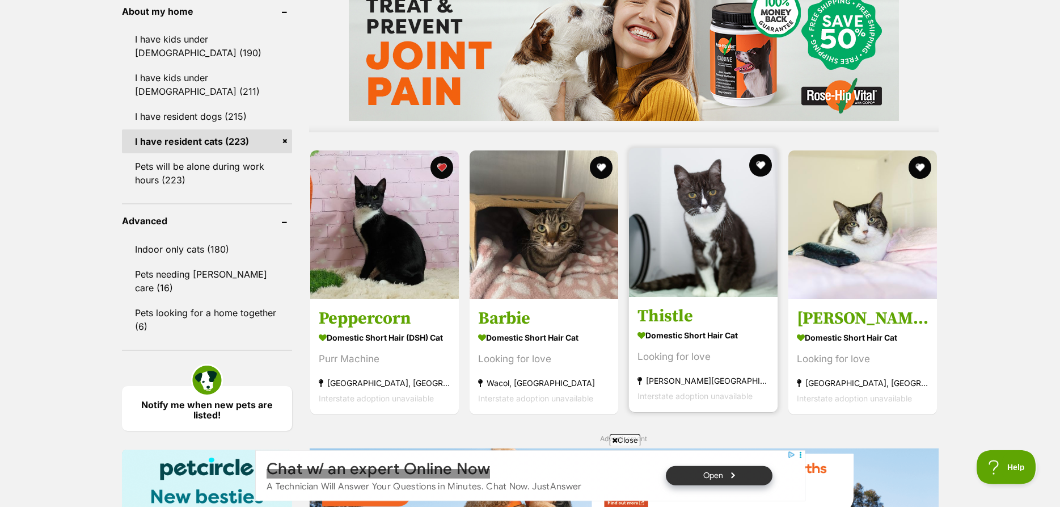
scroll to position [1099, 0]
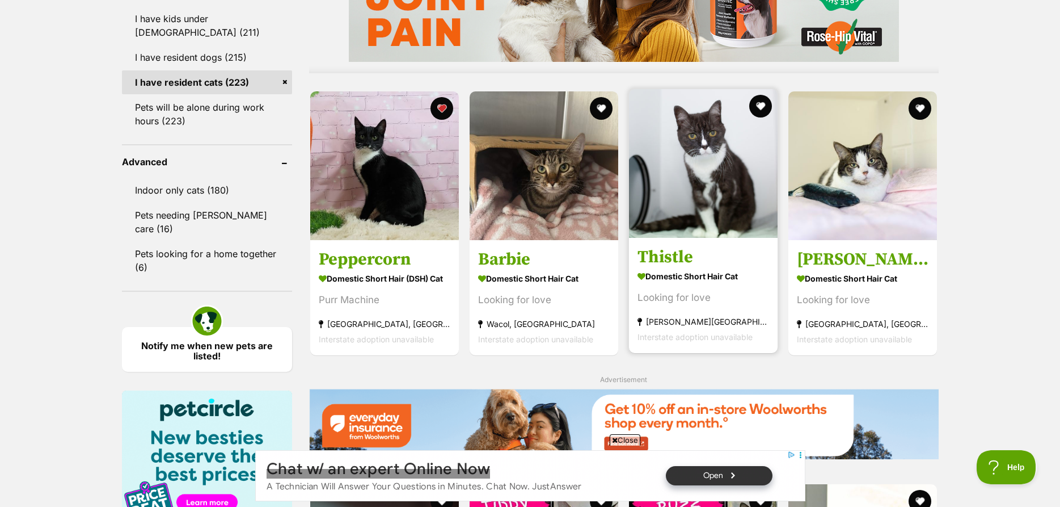
click at [710, 202] on img at bounding box center [703, 163] width 149 height 149
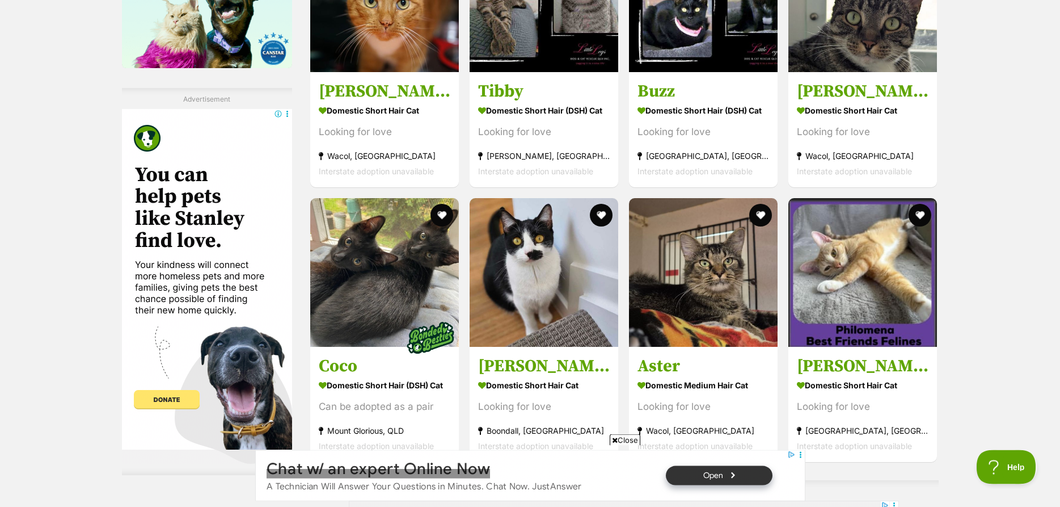
scroll to position [1678, 0]
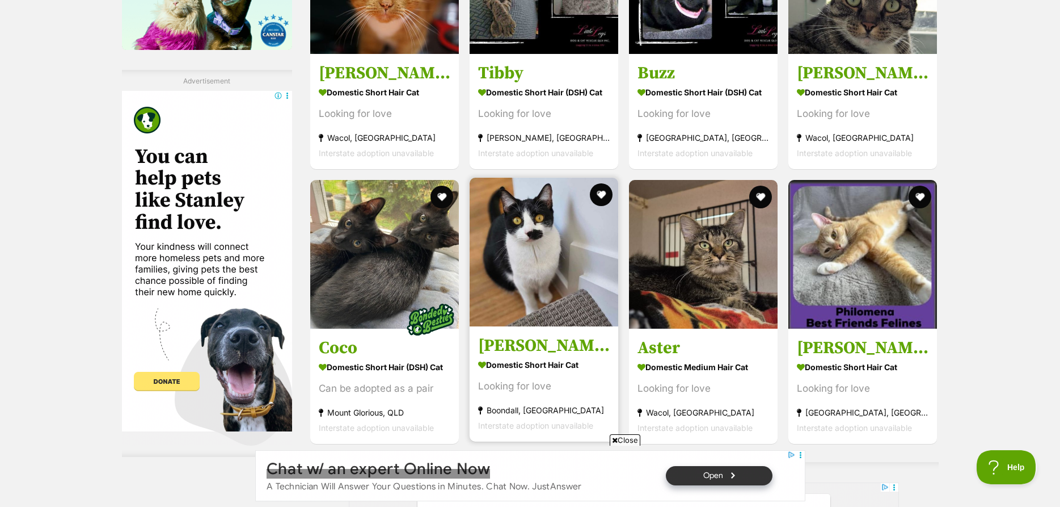
click at [521, 286] on img at bounding box center [544, 252] width 149 height 149
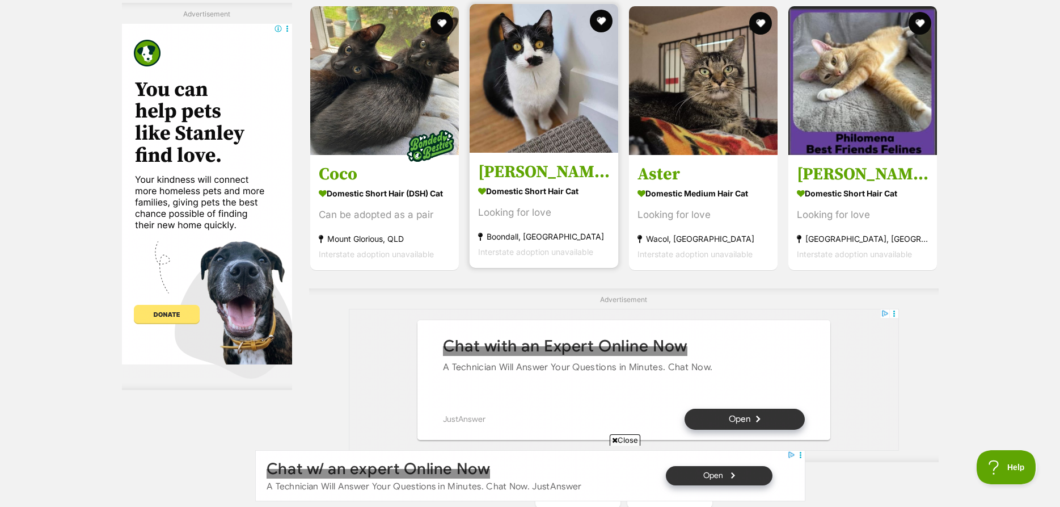
scroll to position [2083, 0]
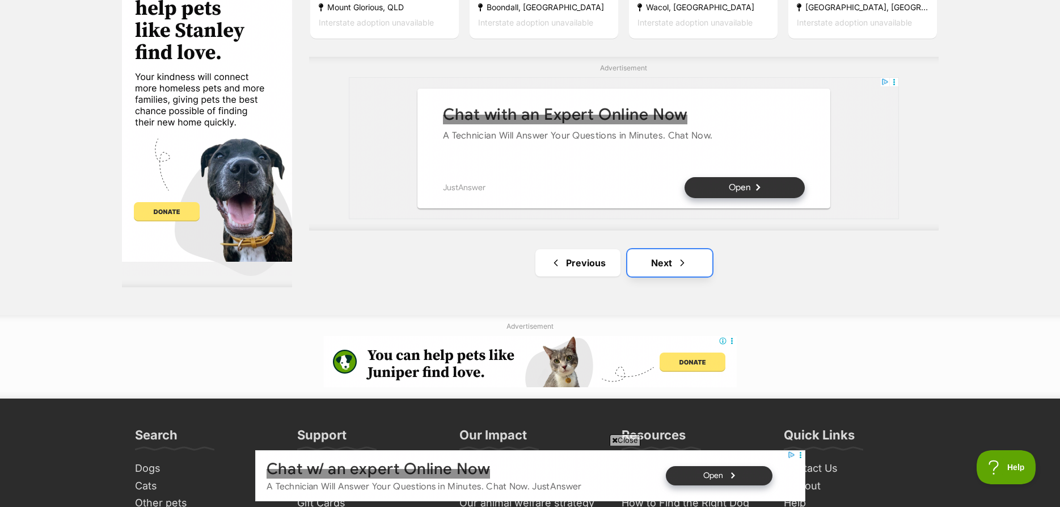
click at [664, 263] on link "Next" at bounding box center [669, 262] width 85 height 27
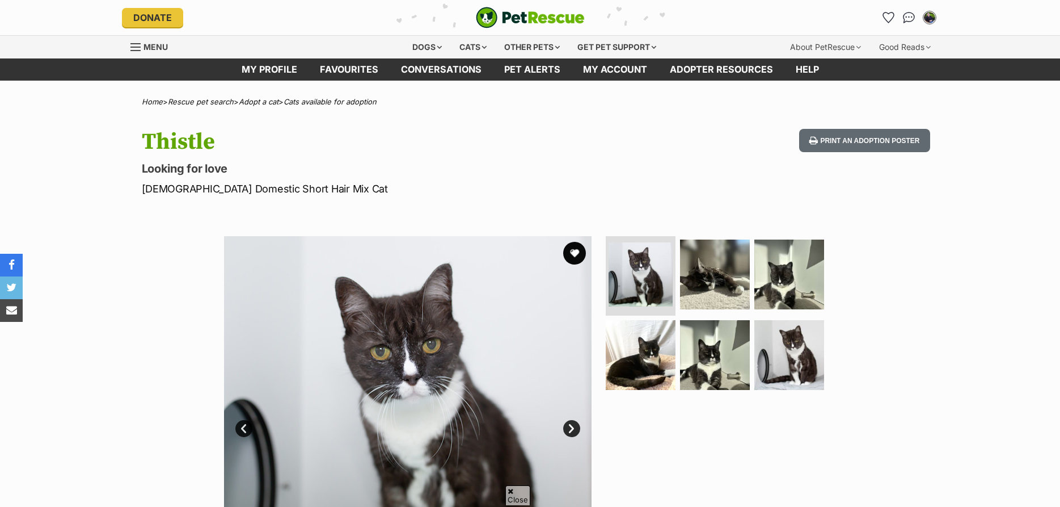
scroll to position [463, 0]
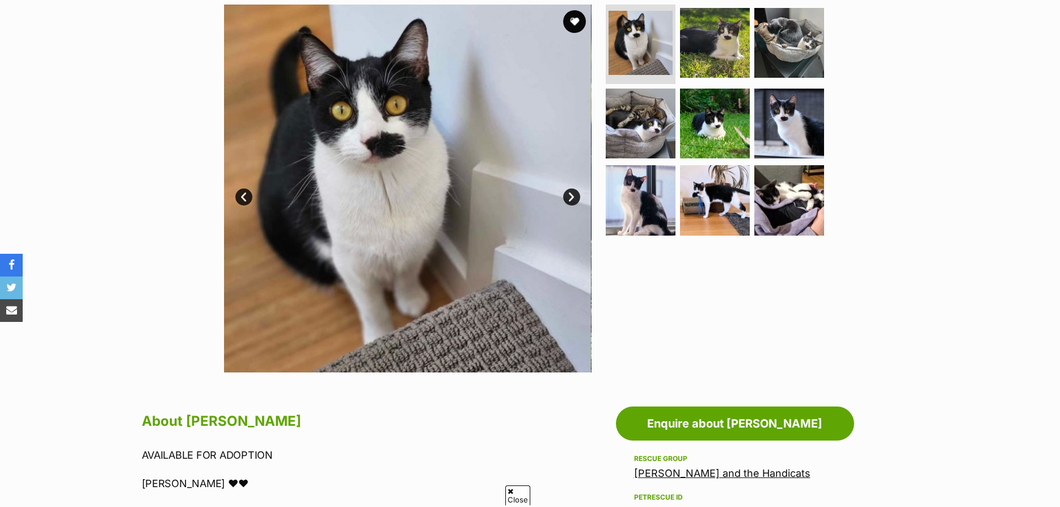
scroll to position [405, 0]
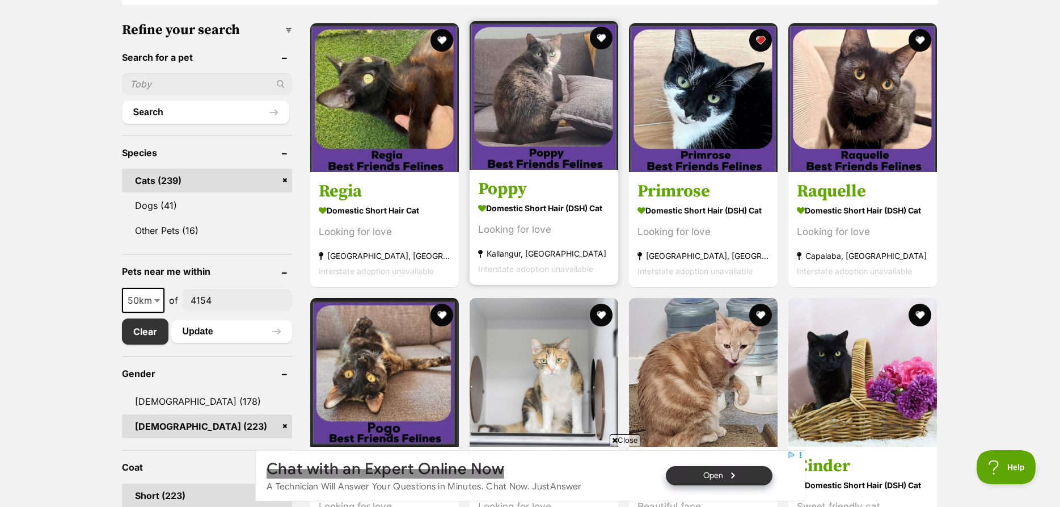
click at [549, 132] on img at bounding box center [544, 95] width 149 height 149
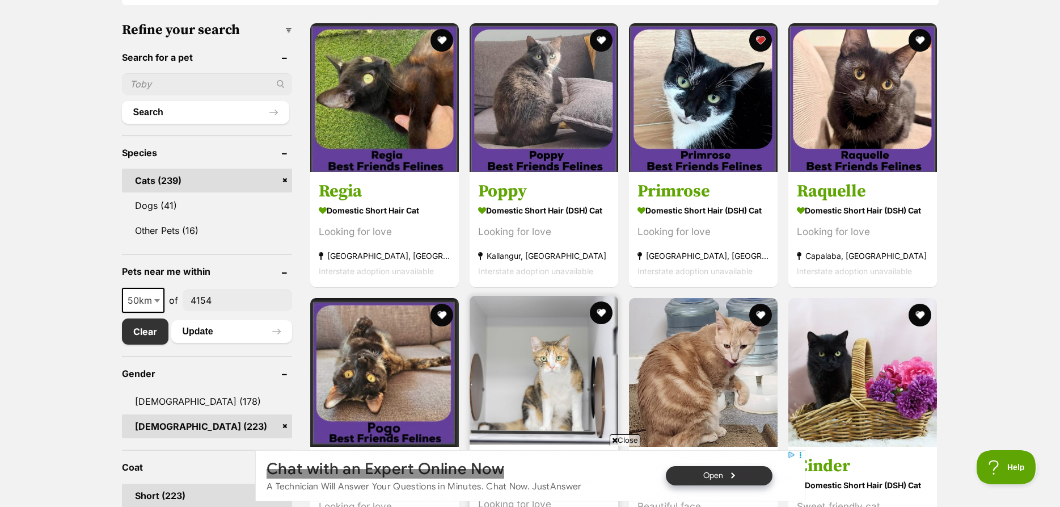
scroll to position [405, 0]
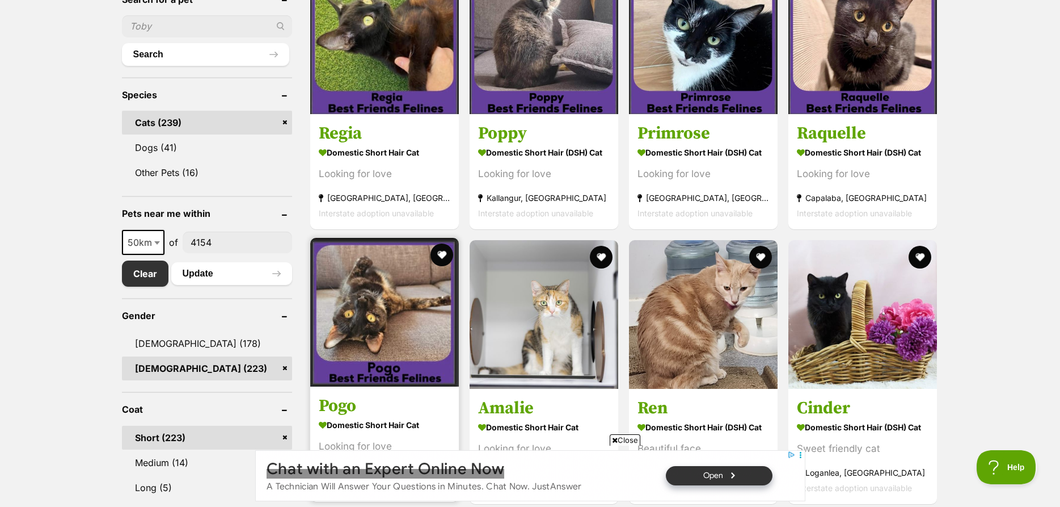
click at [391, 289] on img at bounding box center [384, 312] width 149 height 149
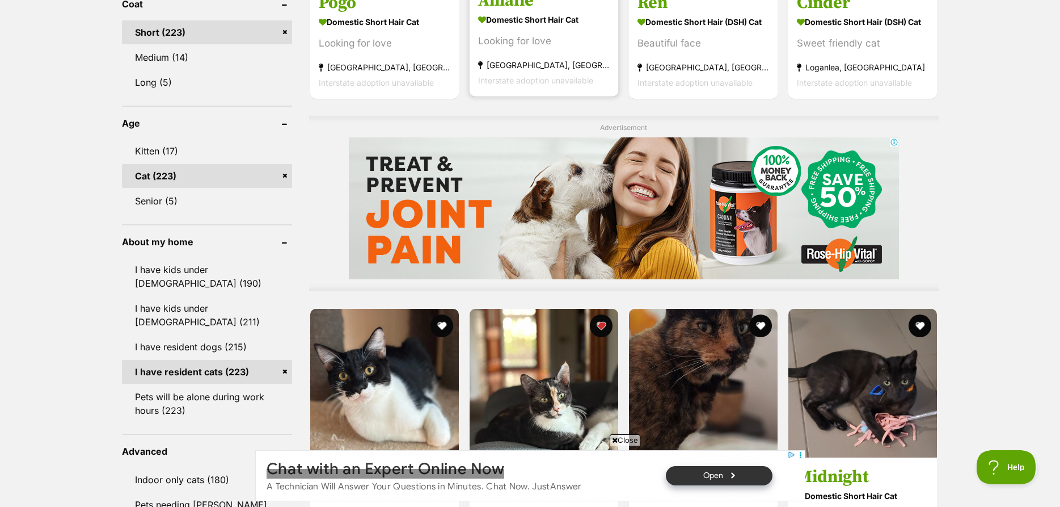
scroll to position [984, 0]
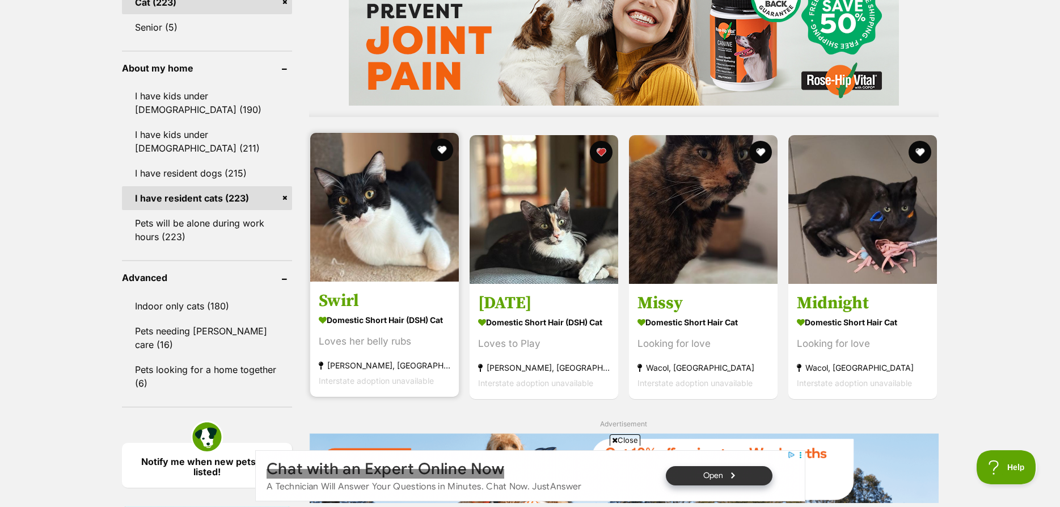
click at [380, 246] on img at bounding box center [384, 207] width 149 height 149
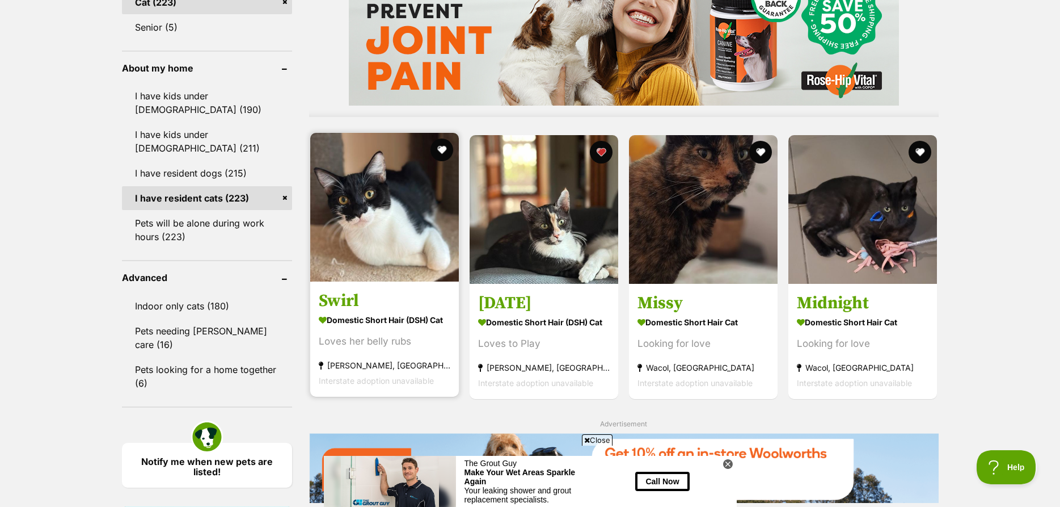
scroll to position [0, 0]
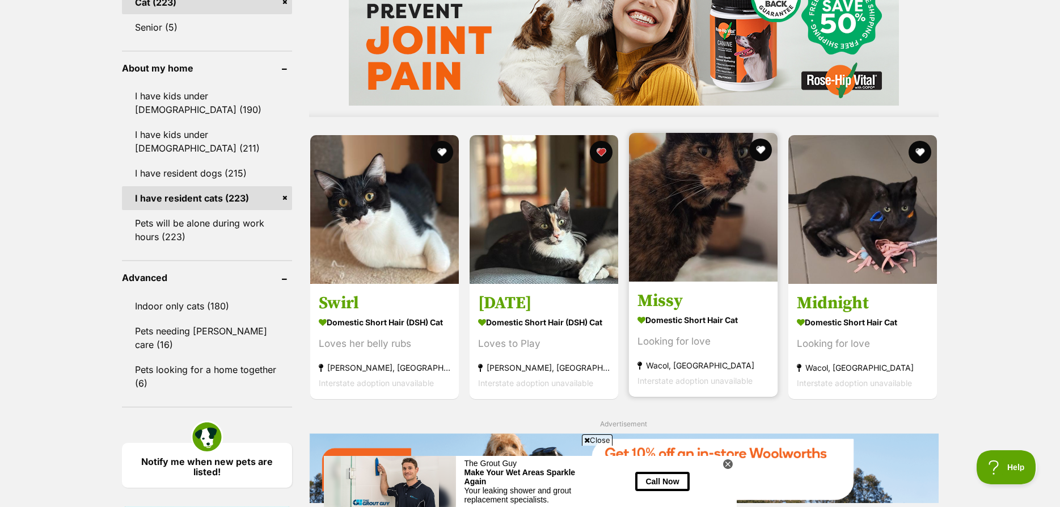
click at [695, 225] on img at bounding box center [703, 207] width 149 height 149
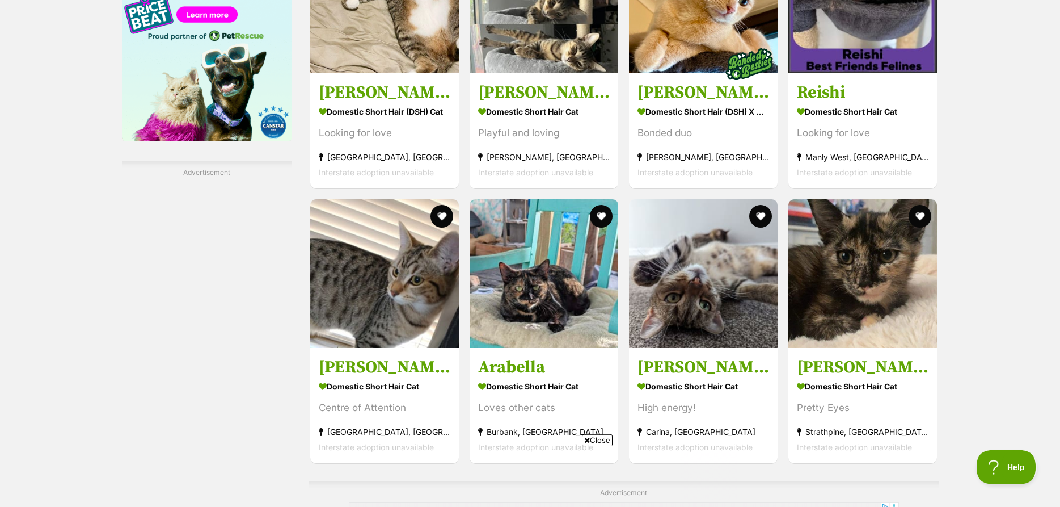
scroll to position [1620, 0]
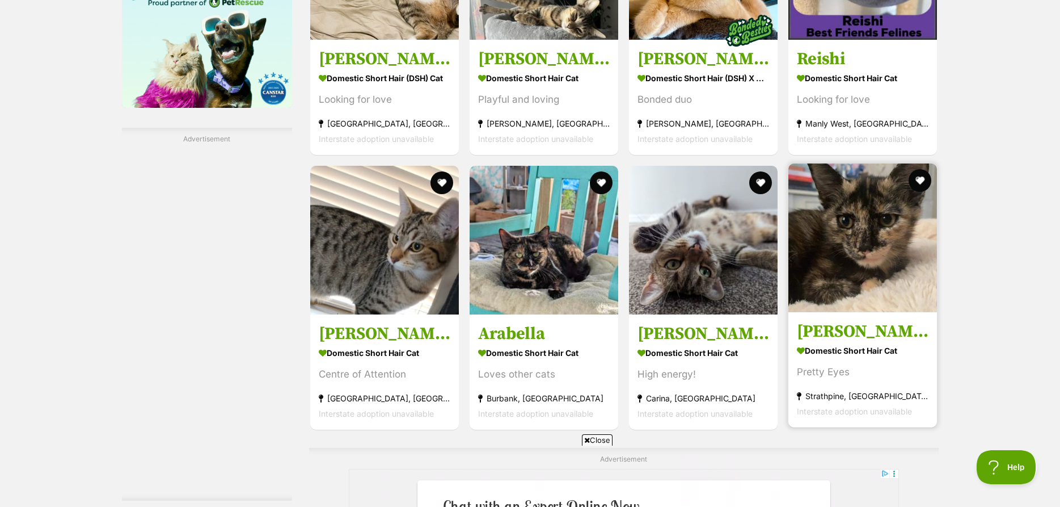
click at [870, 262] on img at bounding box center [862, 237] width 149 height 149
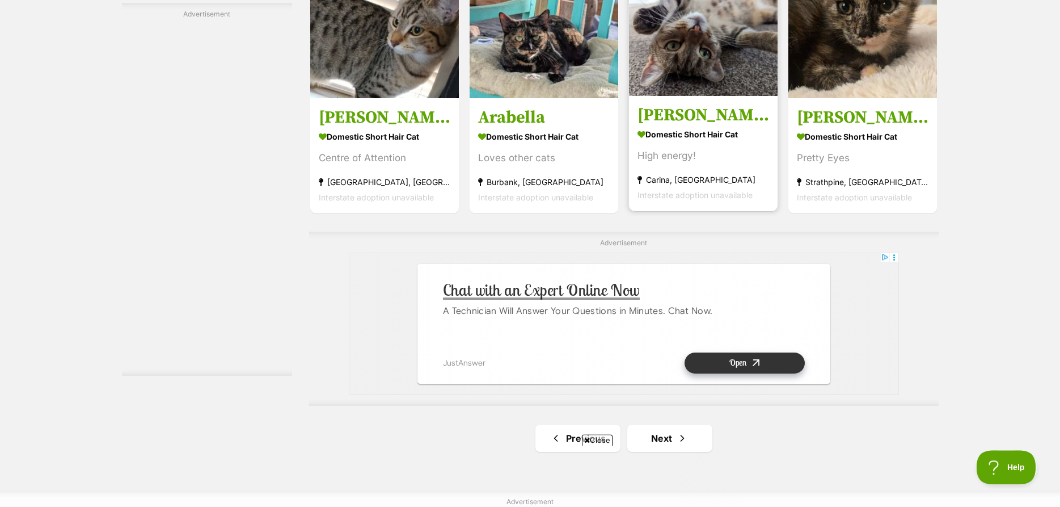
scroll to position [1852, 0]
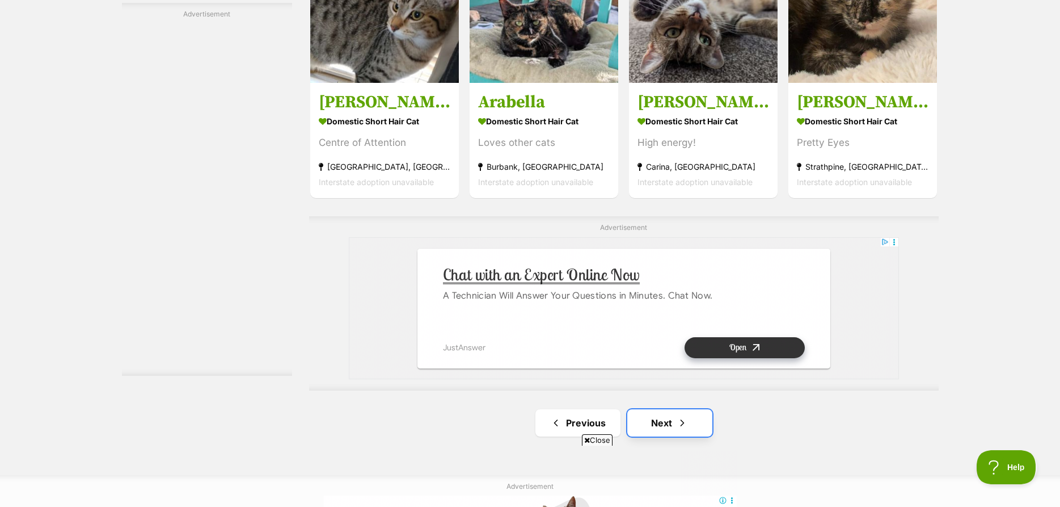
click at [689, 419] on link "Next" at bounding box center [669, 422] width 85 height 27
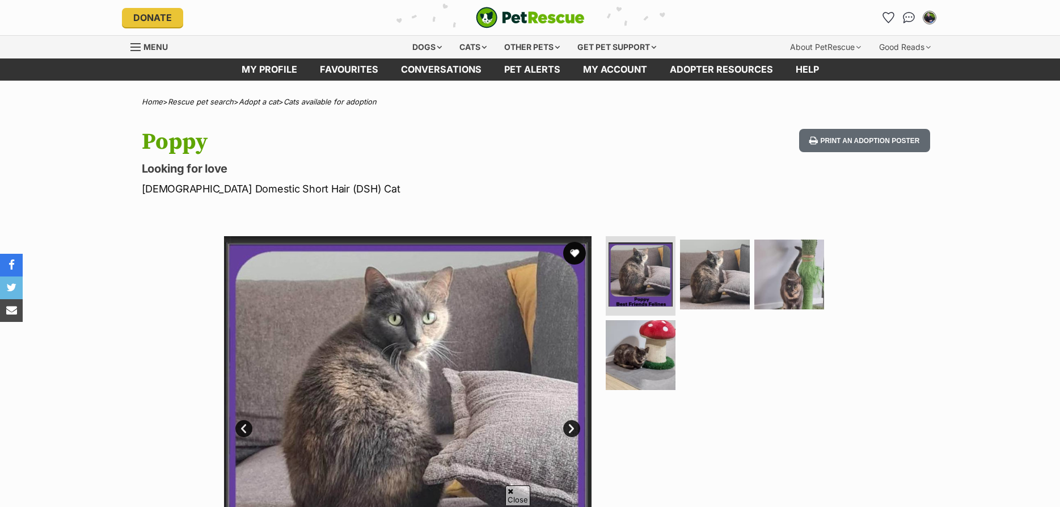
scroll to position [405, 0]
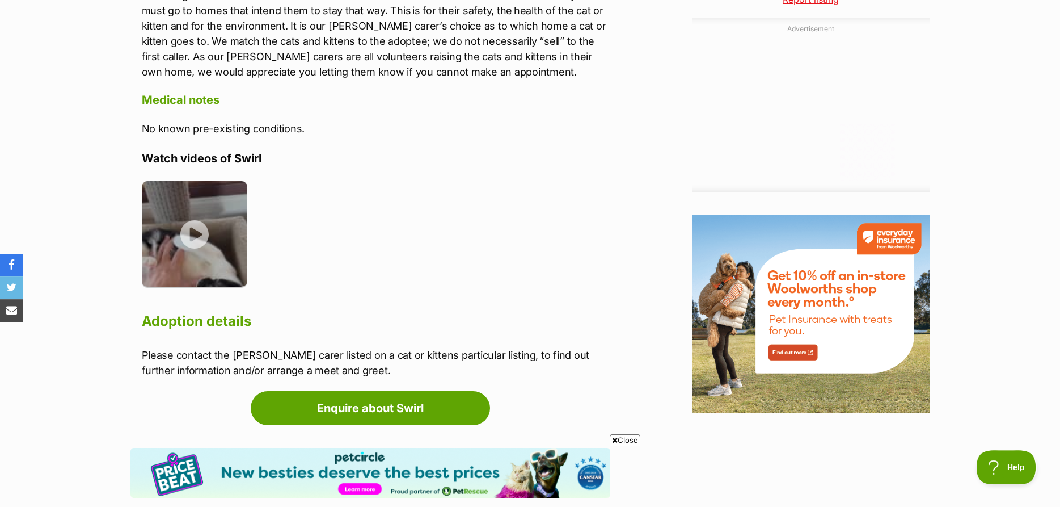
scroll to position [1157, 0]
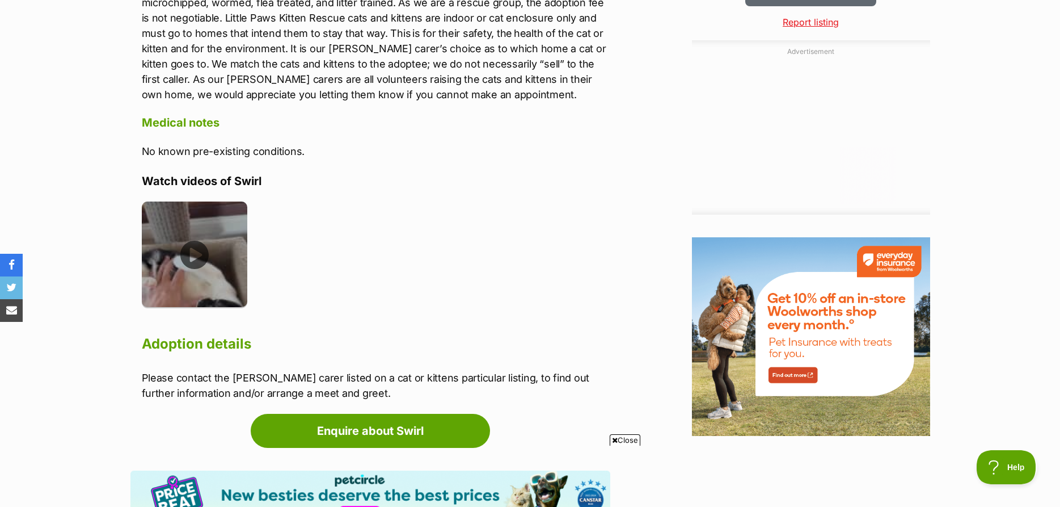
click at [197, 254] on img at bounding box center [195, 254] width 106 height 106
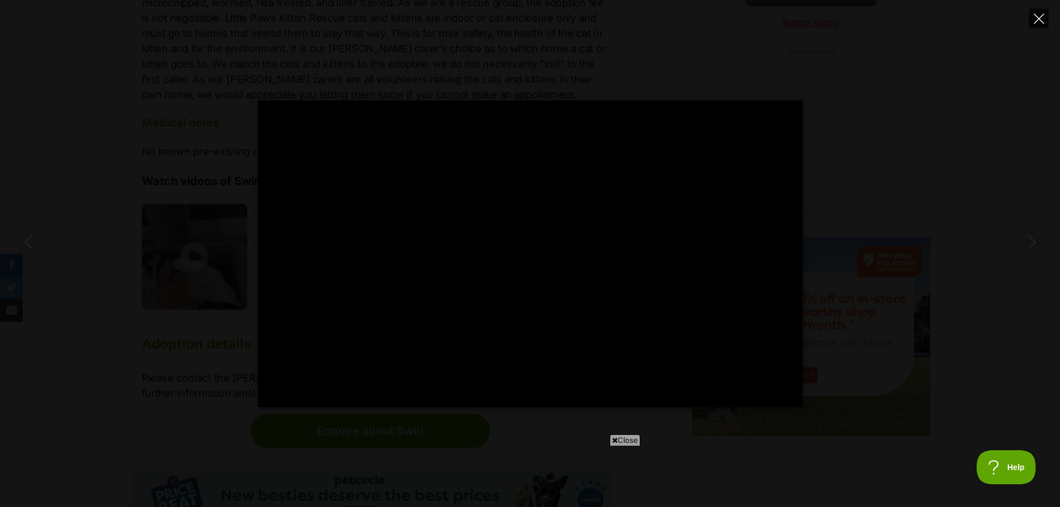
click at [1043, 19] on icon "Close" at bounding box center [1039, 19] width 10 height 10
type input "67.73"
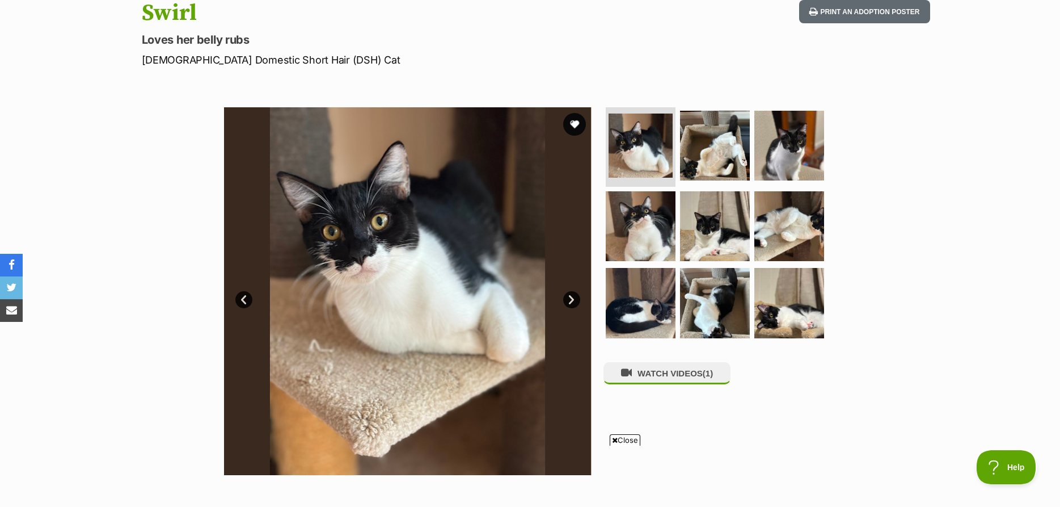
scroll to position [116, 0]
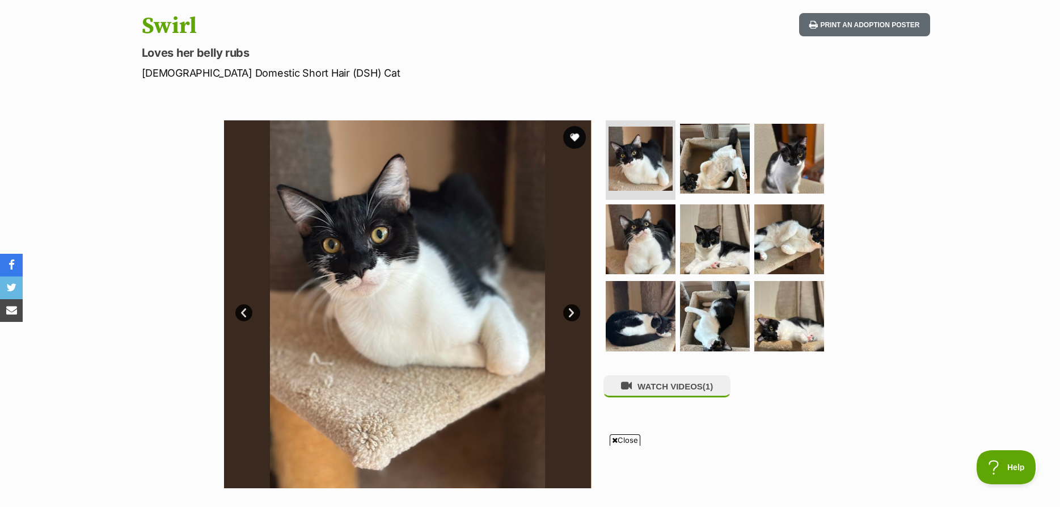
click at [570, 313] on link "Next" at bounding box center [571, 312] width 17 height 17
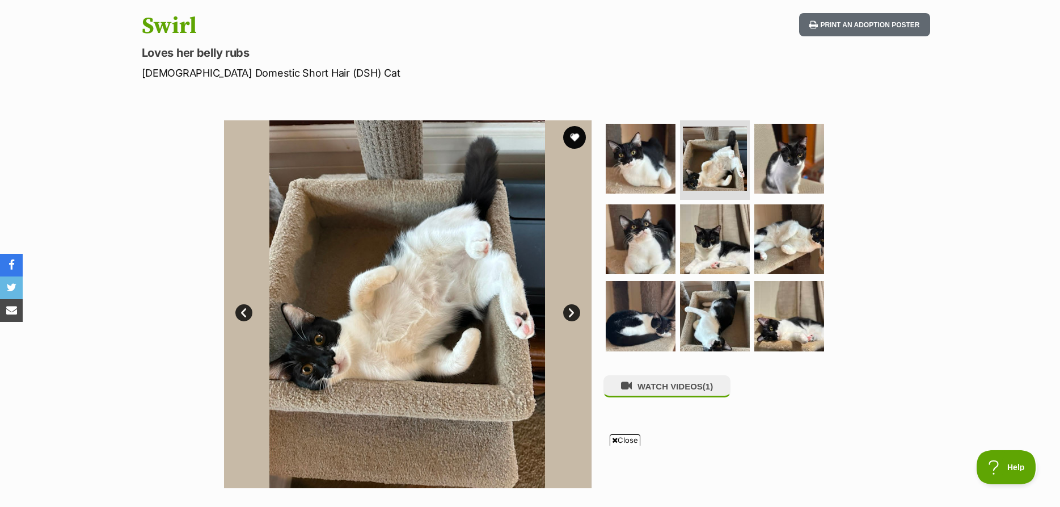
click at [570, 313] on link "Next" at bounding box center [571, 312] width 17 height 17
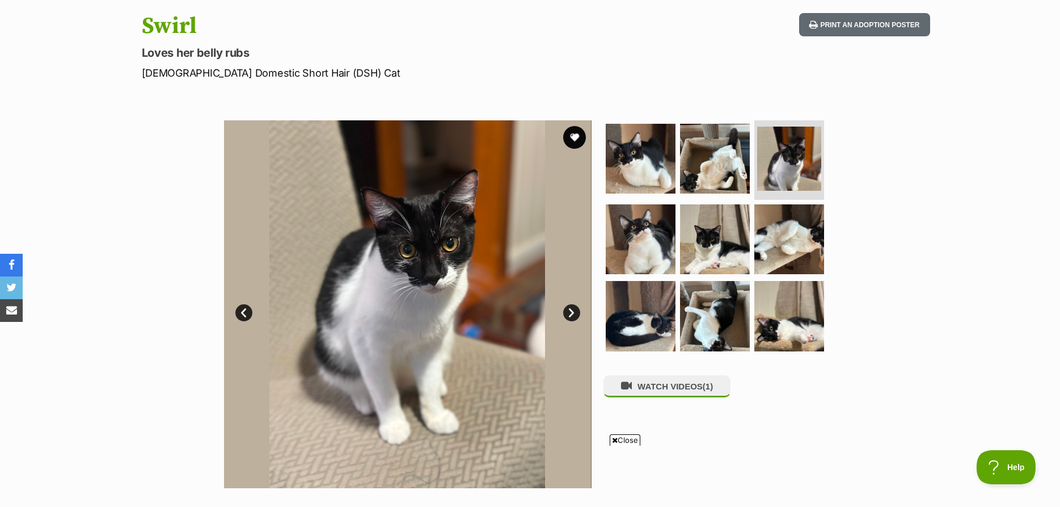
click at [570, 313] on link "Next" at bounding box center [571, 312] width 17 height 17
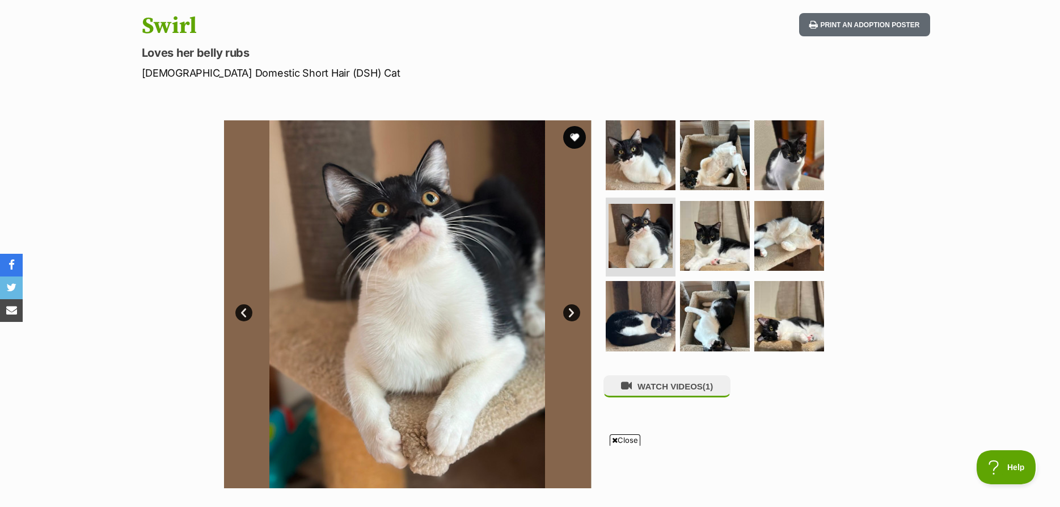
click at [570, 313] on link "Next" at bounding box center [571, 312] width 17 height 17
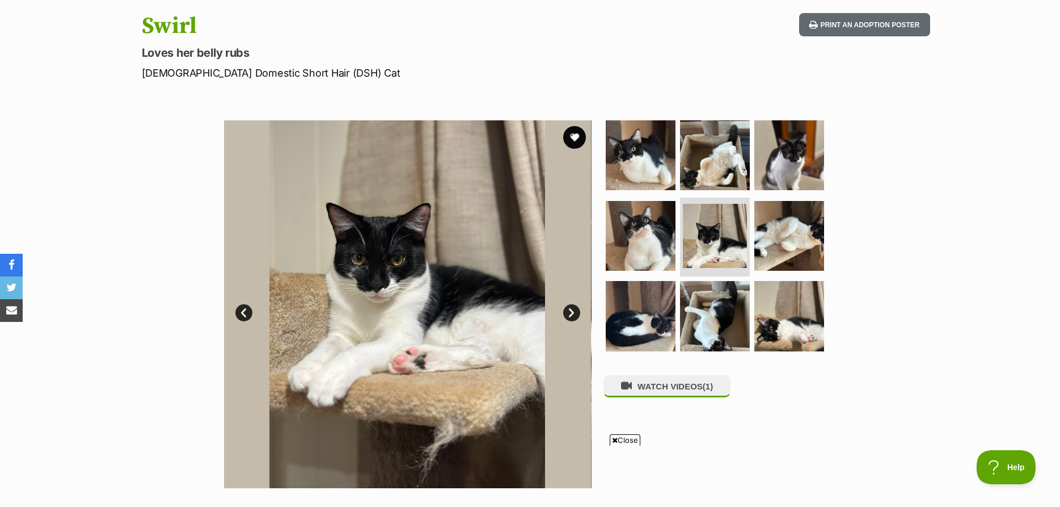
click at [570, 313] on link "Next" at bounding box center [571, 312] width 17 height 17
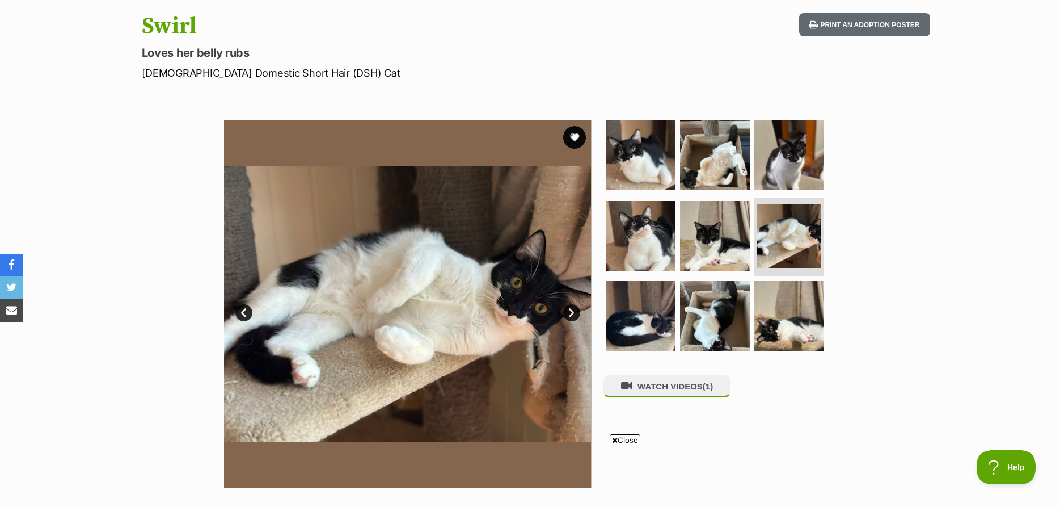
click at [570, 313] on link "Next" at bounding box center [571, 312] width 17 height 17
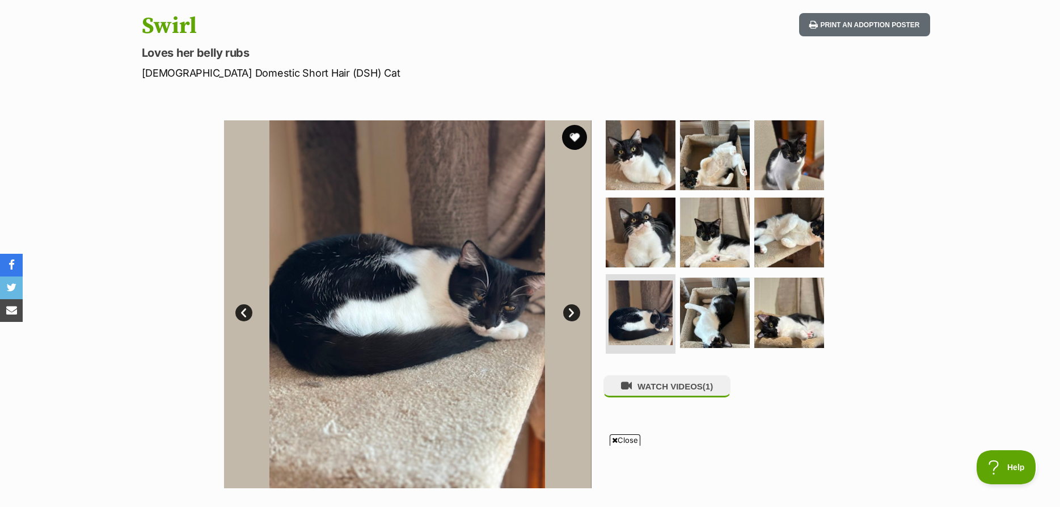
click at [573, 136] on button "favourite" at bounding box center [574, 137] width 25 height 25
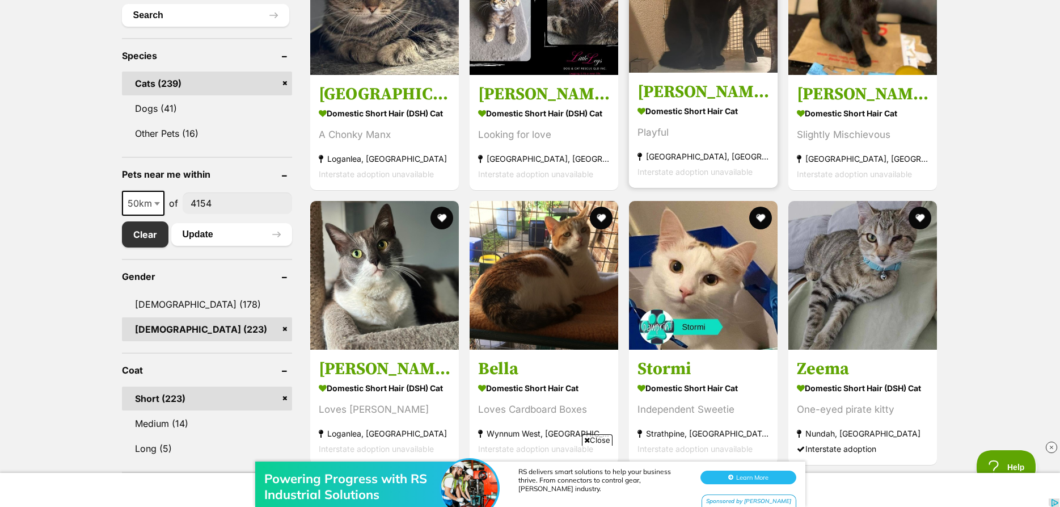
scroll to position [463, 0]
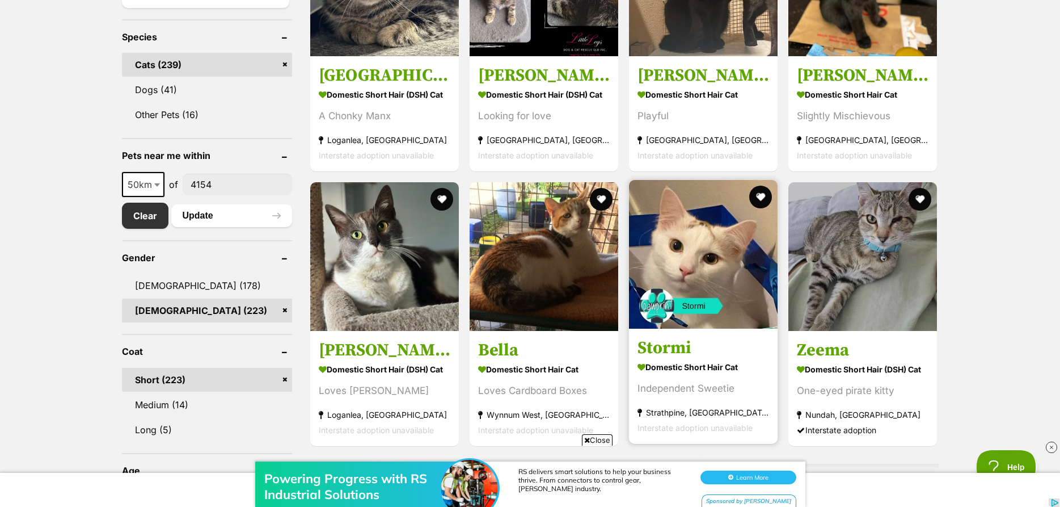
click at [698, 244] on img at bounding box center [703, 254] width 149 height 149
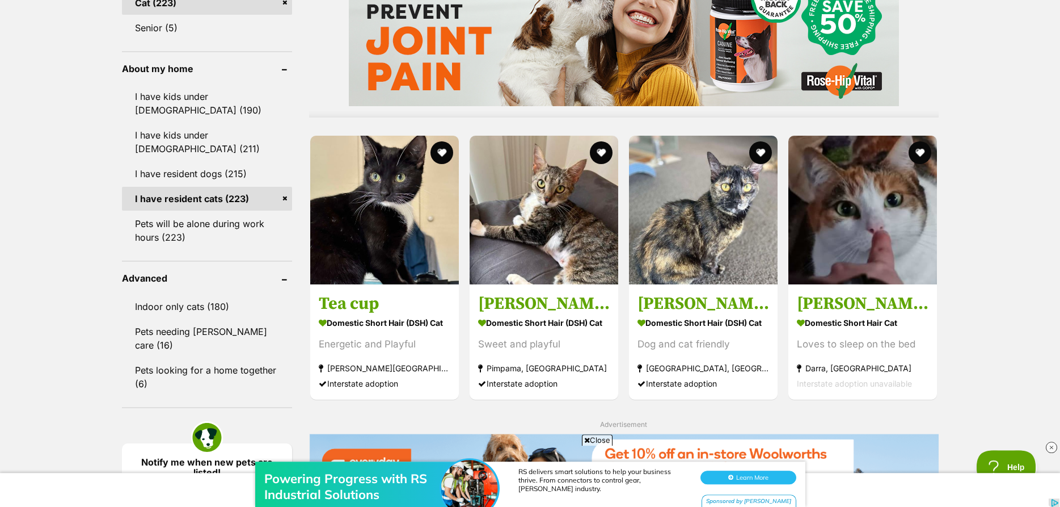
scroll to position [984, 0]
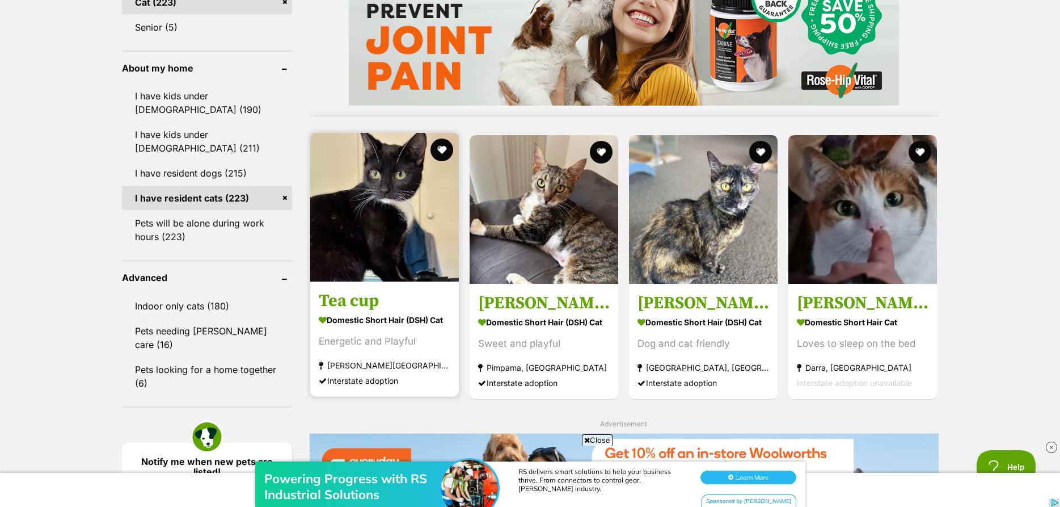
click at [381, 237] on img at bounding box center [384, 207] width 149 height 149
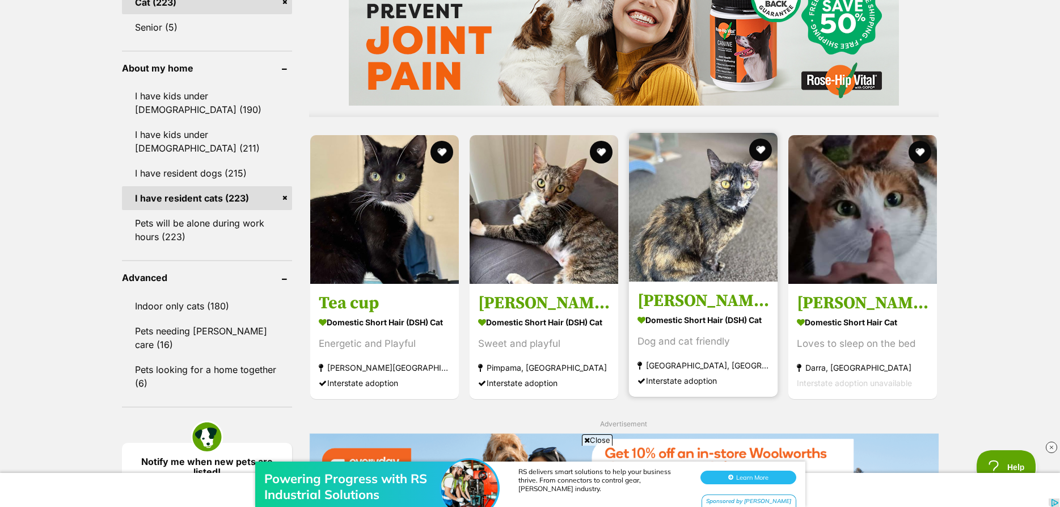
click at [705, 241] on img at bounding box center [703, 207] width 149 height 149
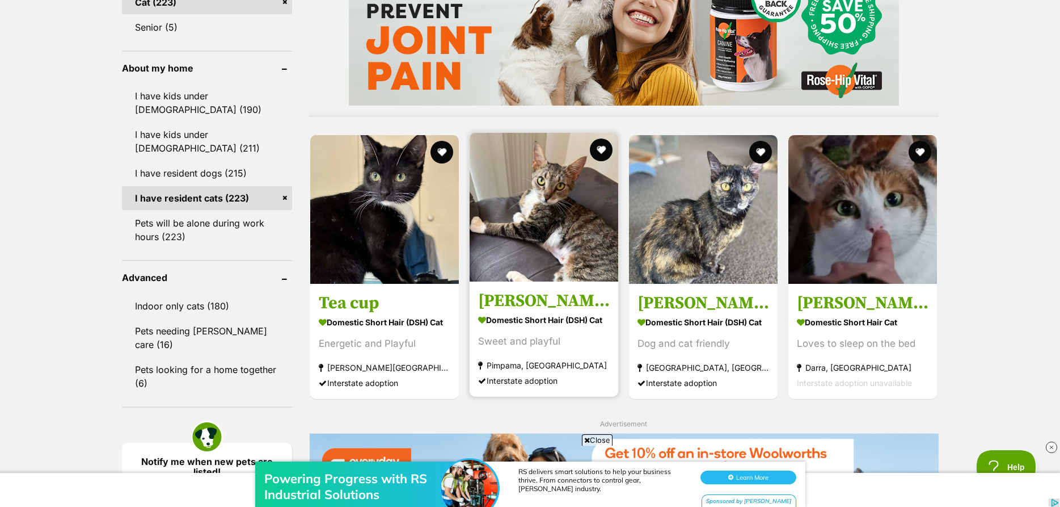
click at [523, 201] on img at bounding box center [544, 207] width 149 height 149
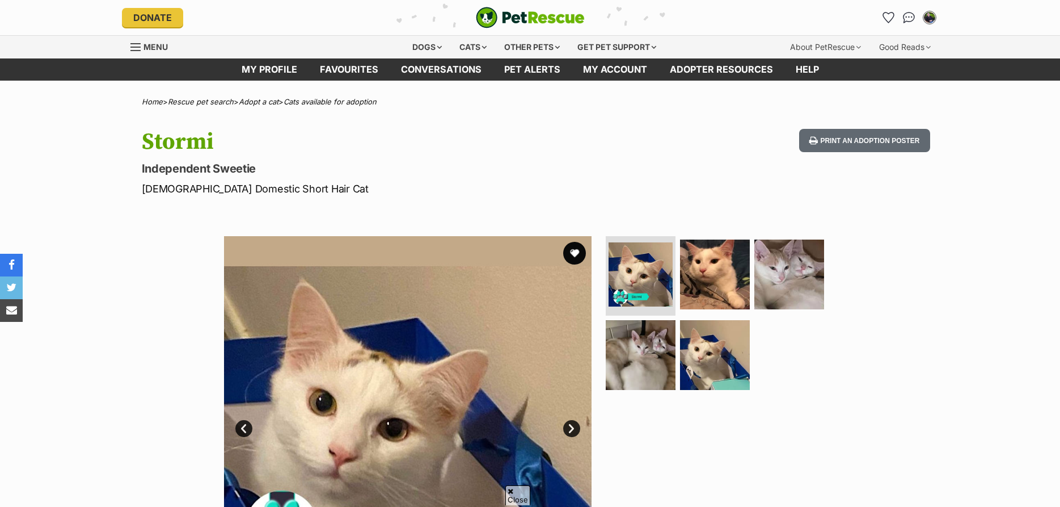
scroll to position [463, 0]
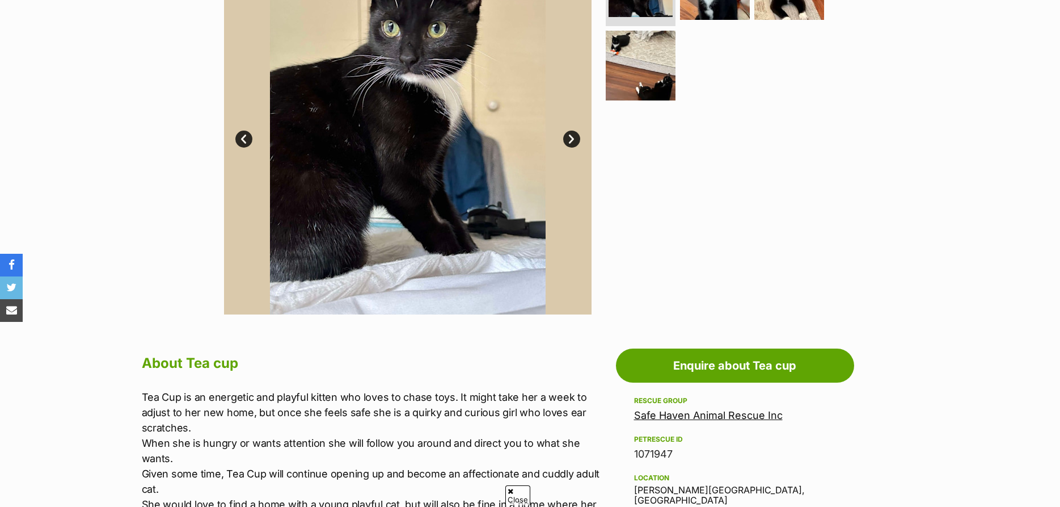
scroll to position [405, 0]
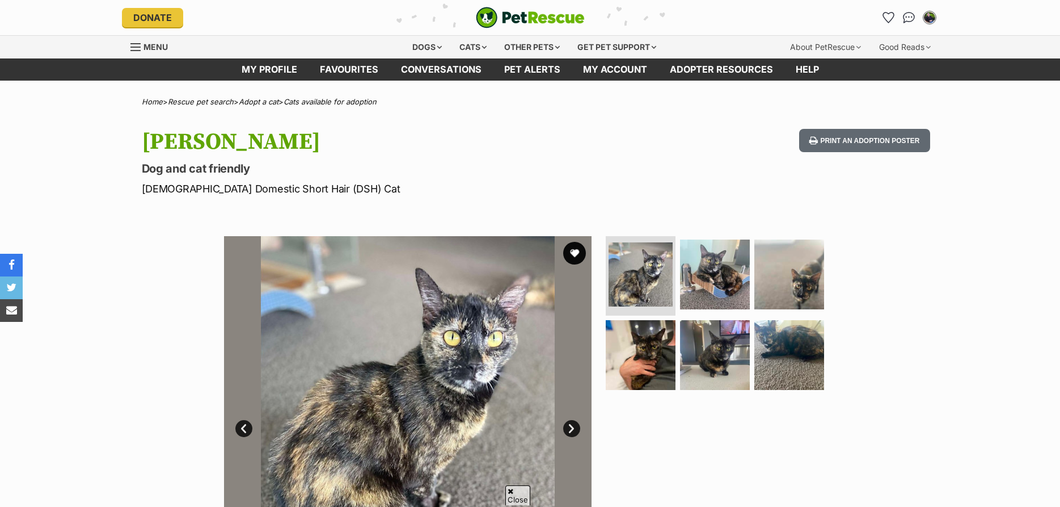
scroll to position [463, 0]
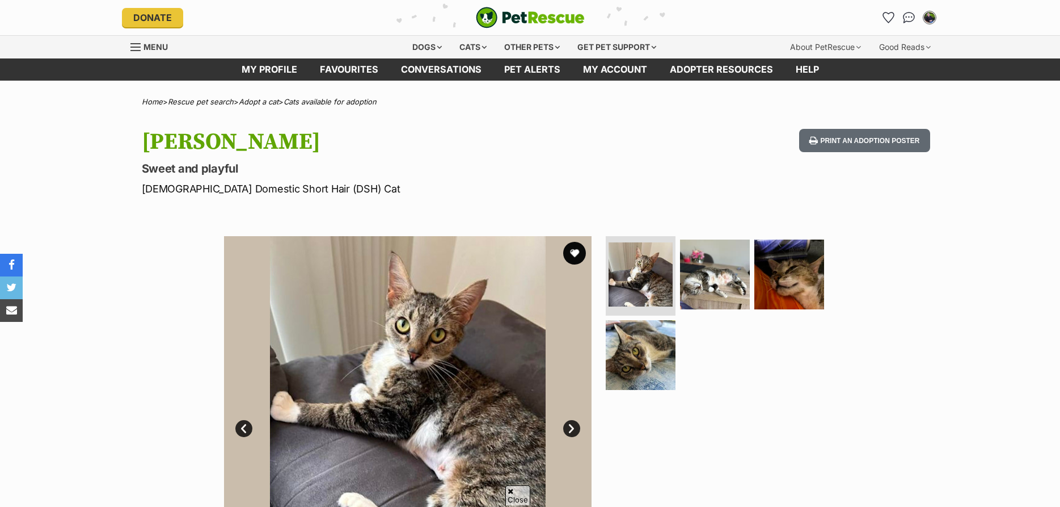
scroll to position [405, 0]
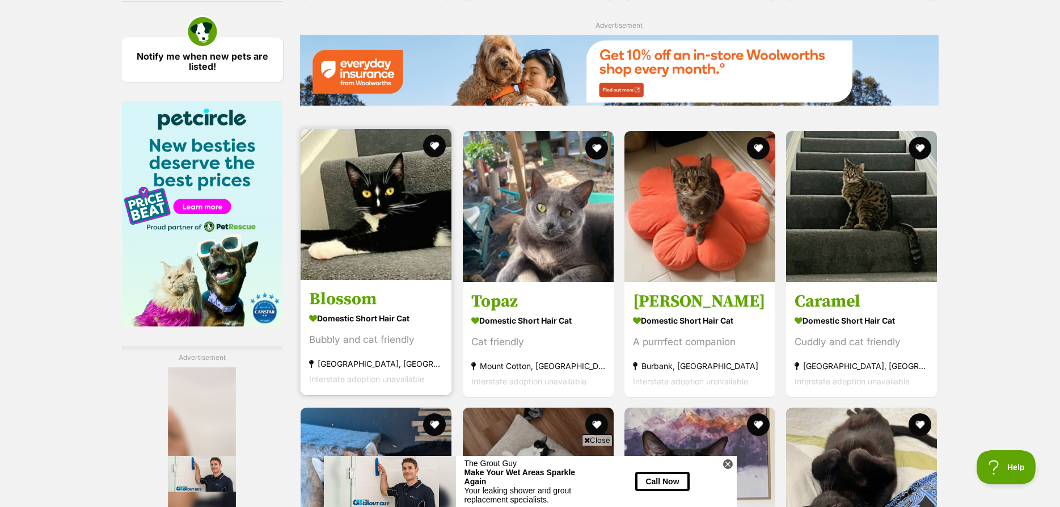
click at [385, 237] on img at bounding box center [376, 204] width 151 height 151
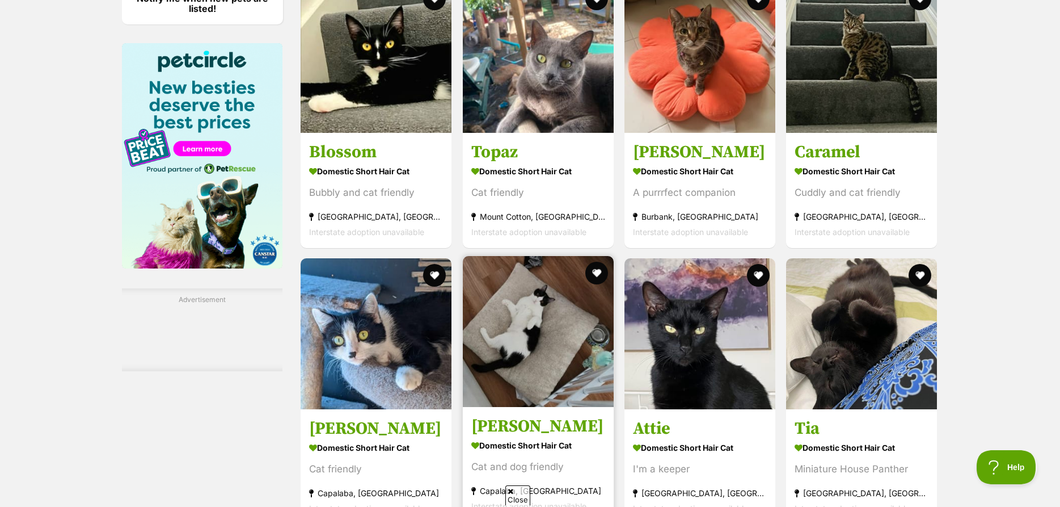
click at [522, 351] on img at bounding box center [538, 331] width 151 height 151
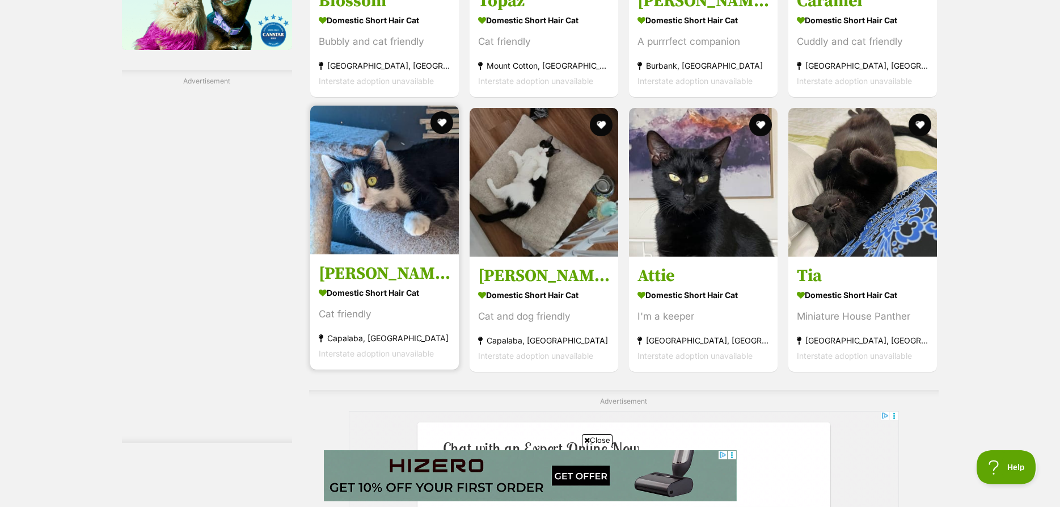
click at [397, 220] on img at bounding box center [384, 180] width 149 height 149
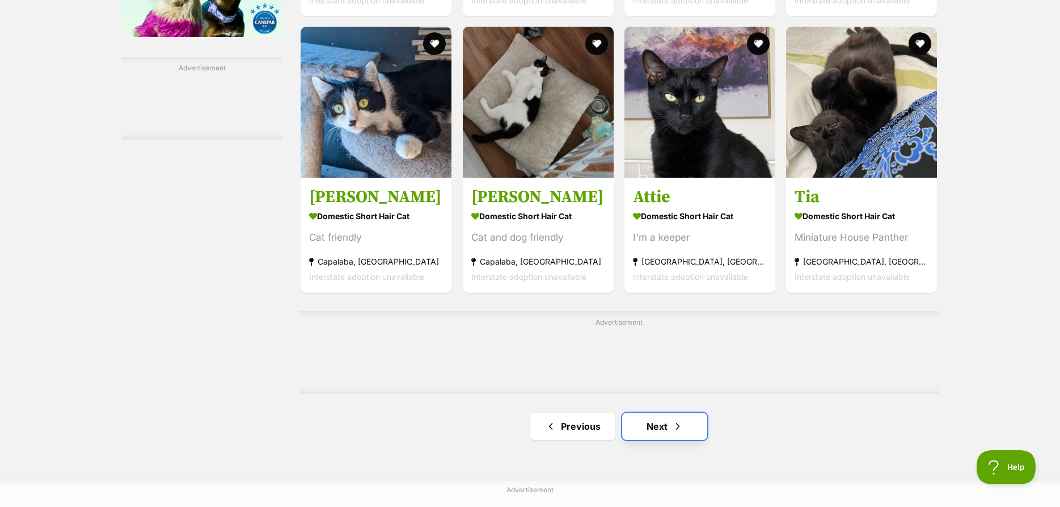
click at [671, 437] on link "Next" at bounding box center [664, 425] width 85 height 27
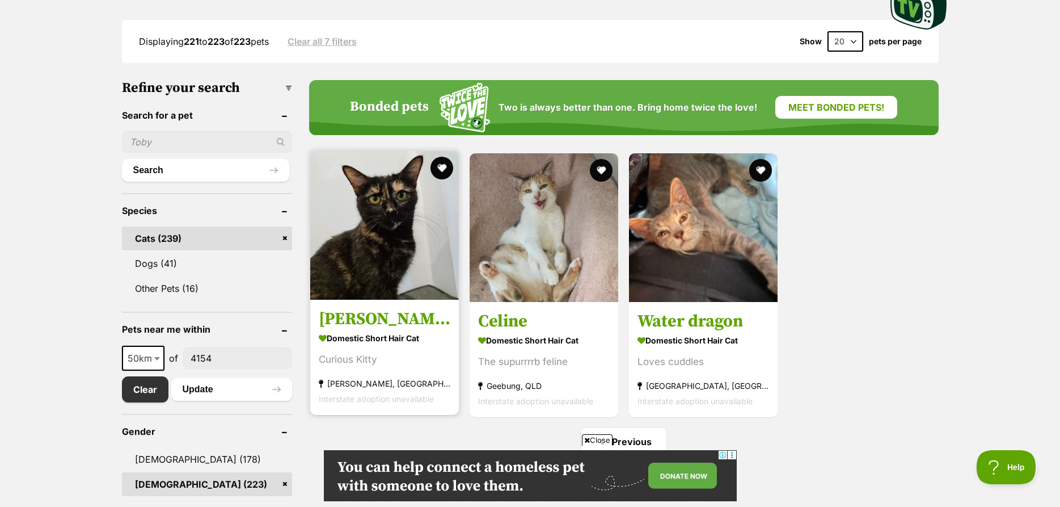
click at [373, 229] on img at bounding box center [384, 225] width 149 height 149
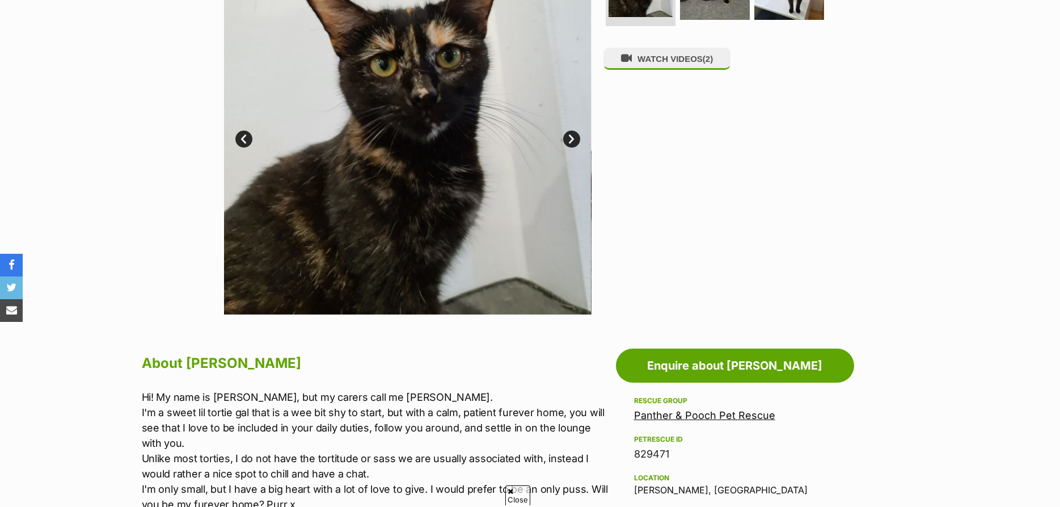
scroll to position [405, 0]
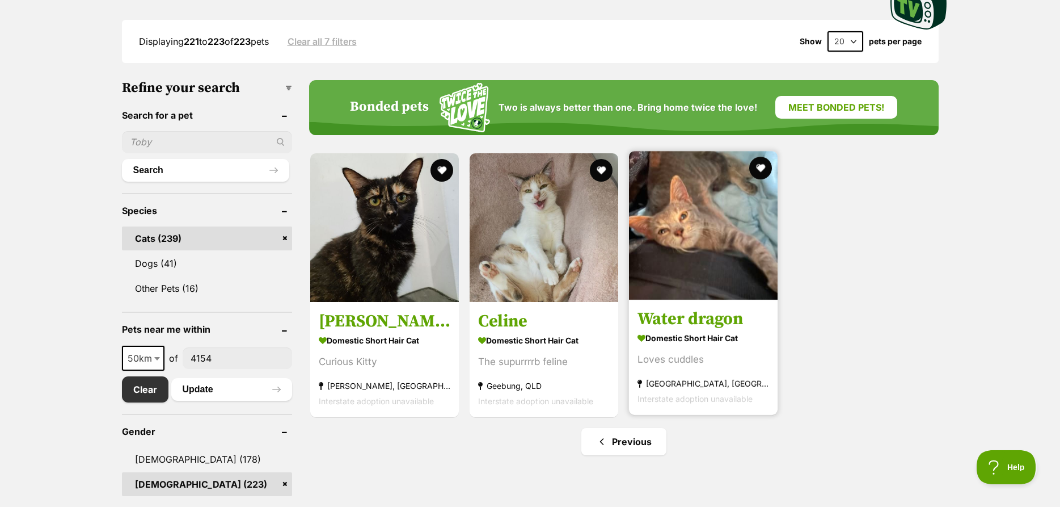
click at [705, 261] on img at bounding box center [703, 225] width 149 height 149
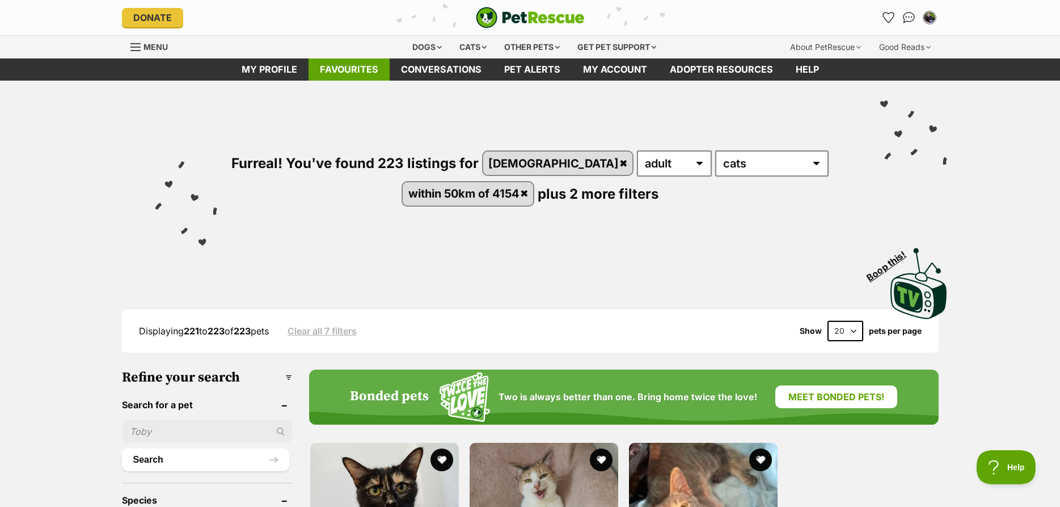
click at [356, 71] on link "Favourites" at bounding box center [349, 69] width 81 height 22
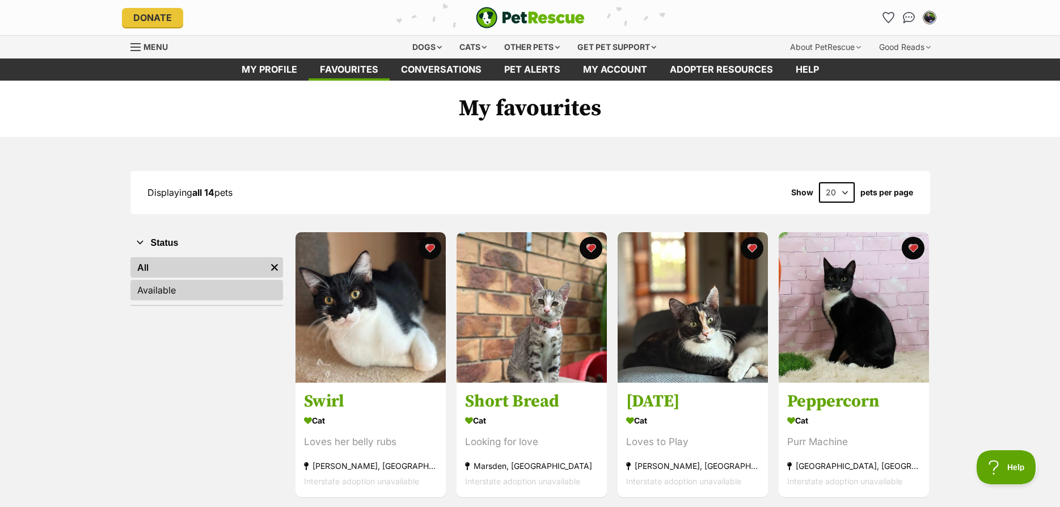
click at [185, 284] on link "Available" at bounding box center [206, 290] width 153 height 20
click at [148, 275] on link "All" at bounding box center [206, 267] width 153 height 20
